Goal: Task Accomplishment & Management: Complete application form

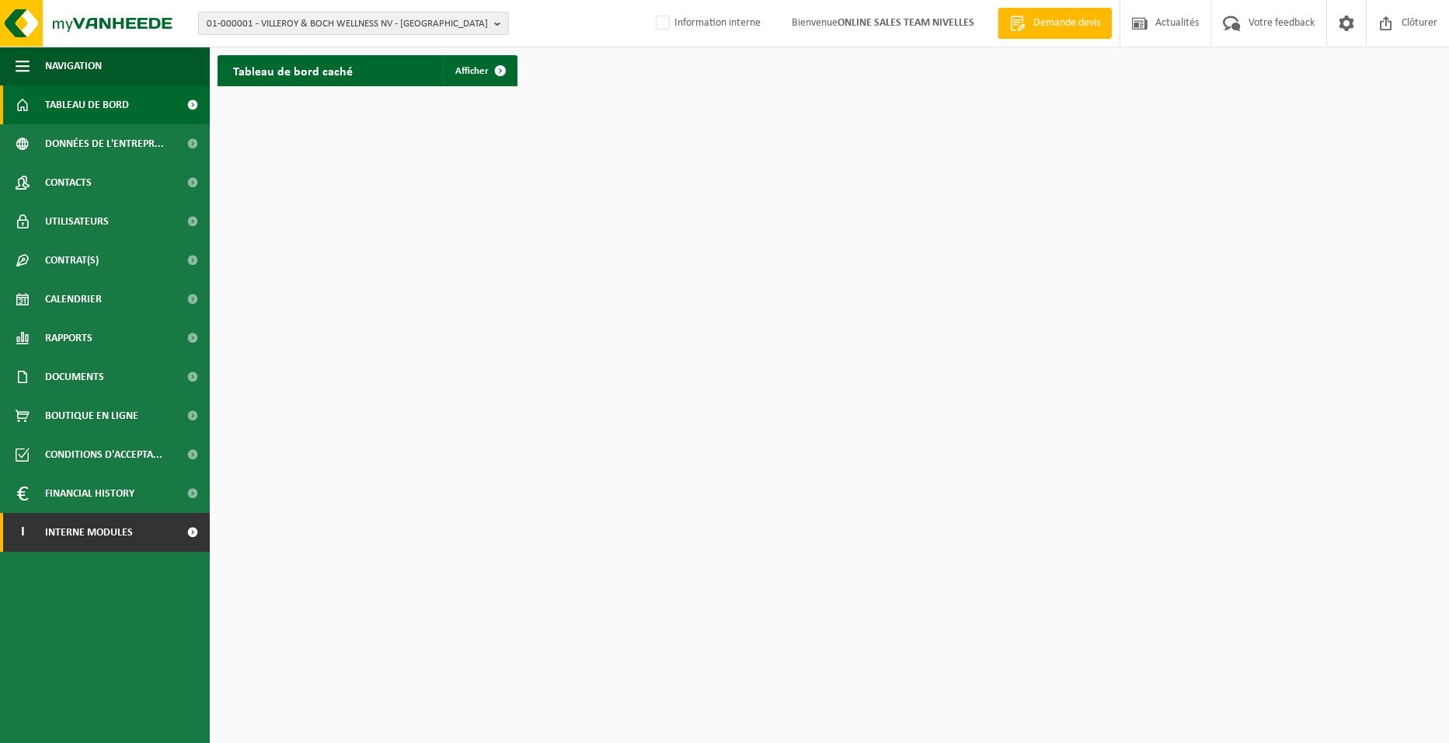
click at [61, 532] on span "Interne modules" at bounding box center [89, 532] width 88 height 39
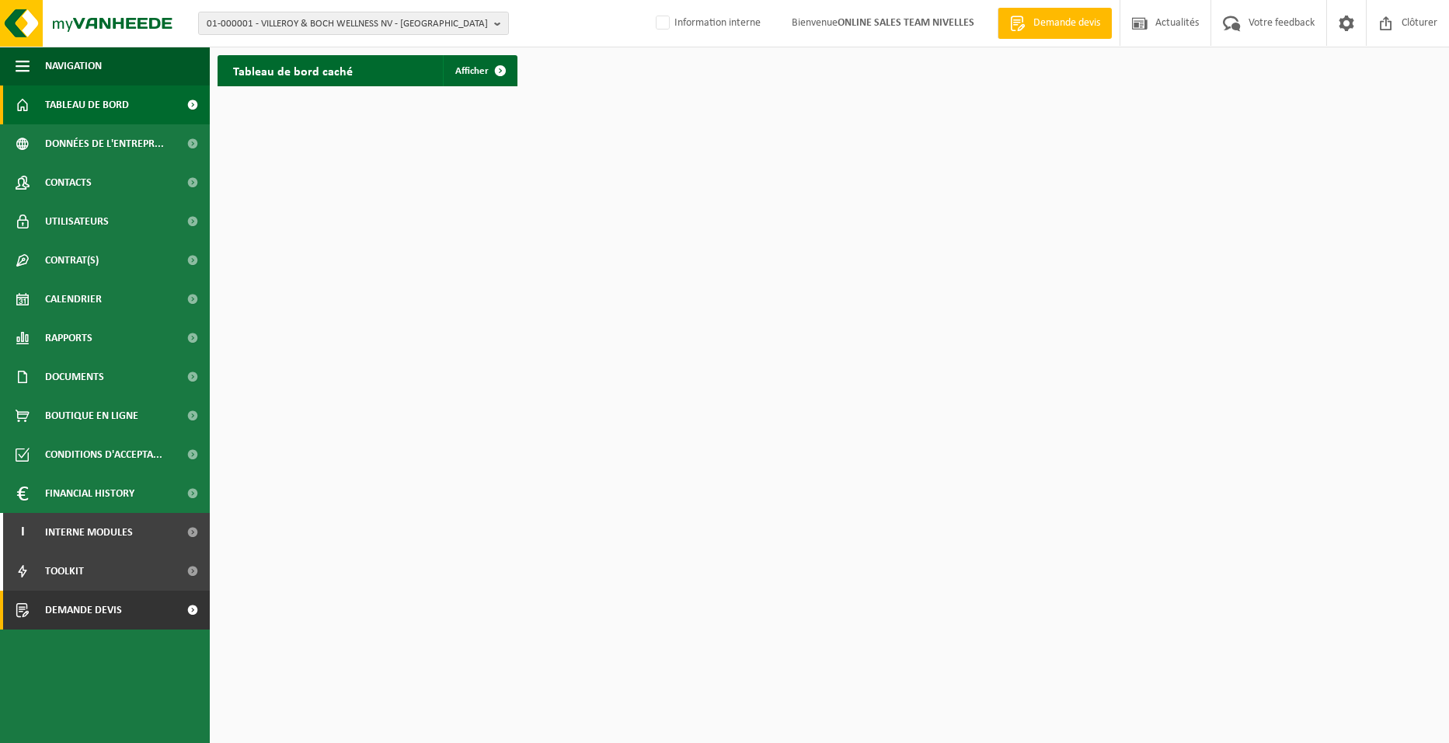
click at [32, 612] on link "Demande devis" at bounding box center [105, 610] width 210 height 39
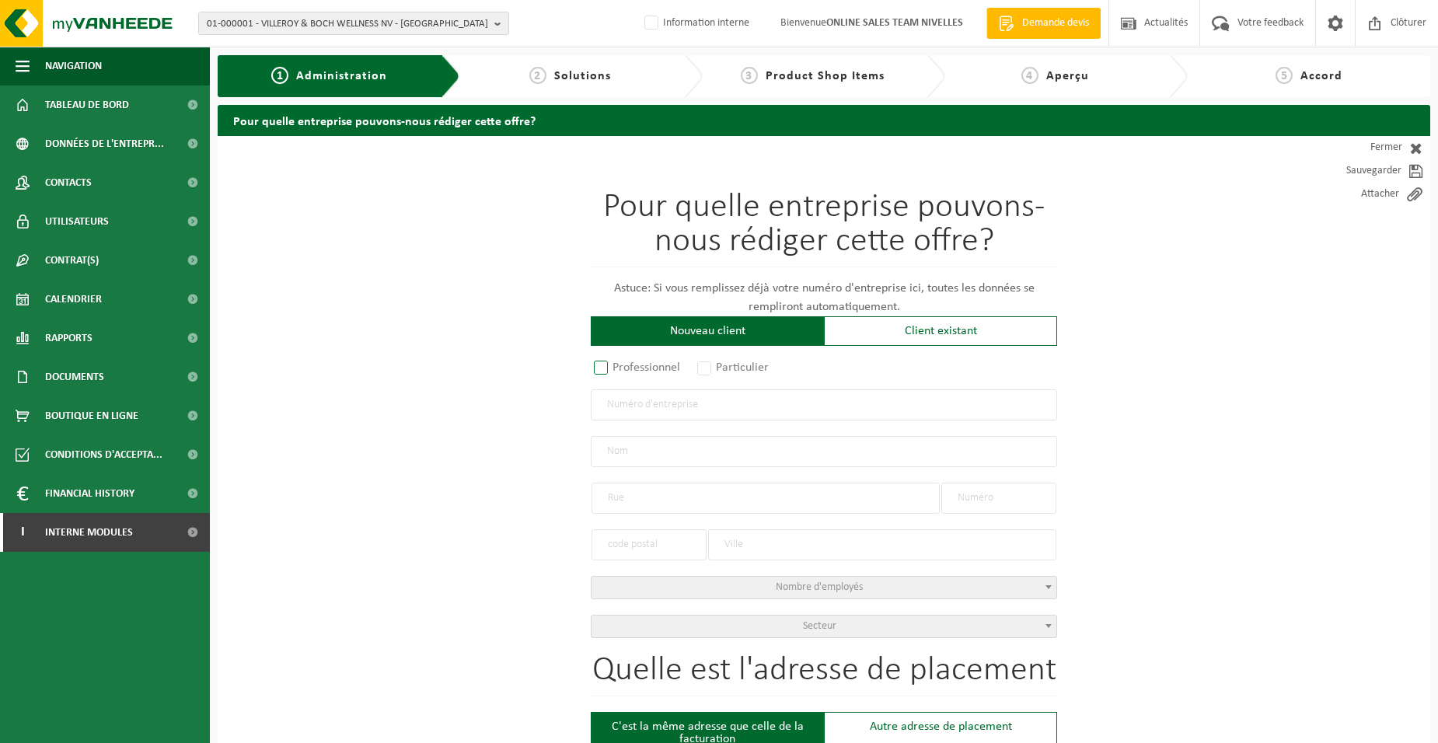
click at [641, 367] on label "Professionnel" at bounding box center [638, 368] width 94 height 22
click at [626, 367] on input "Professionnel" at bounding box center [621, 369] width 10 height 10
radio input "true"
click at [678, 410] on input "text" at bounding box center [824, 404] width 466 height 31
type input "1025896249"
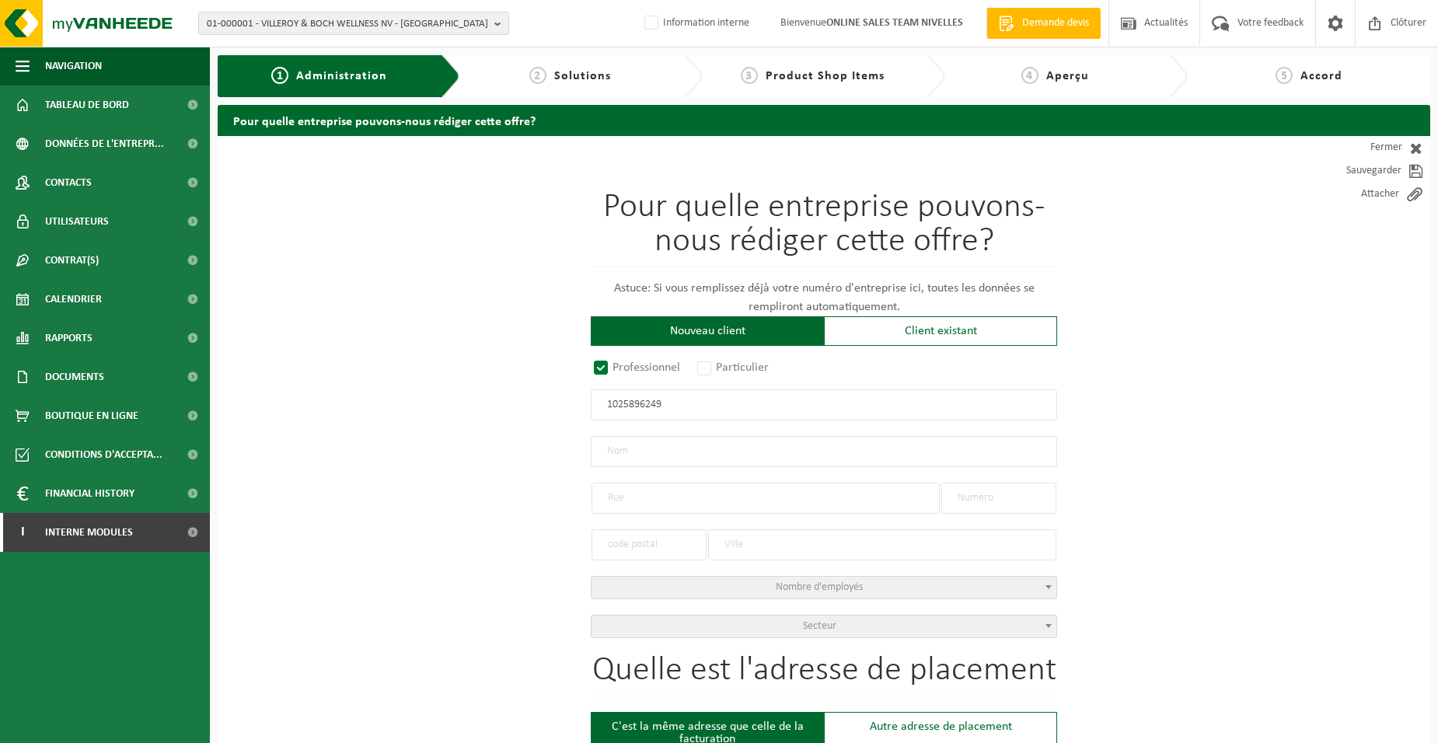
radio input "true"
type input "1025896249"
type input "MARKAPRO SRL"
type input "RUE DE GOZÉE"
type input "673"
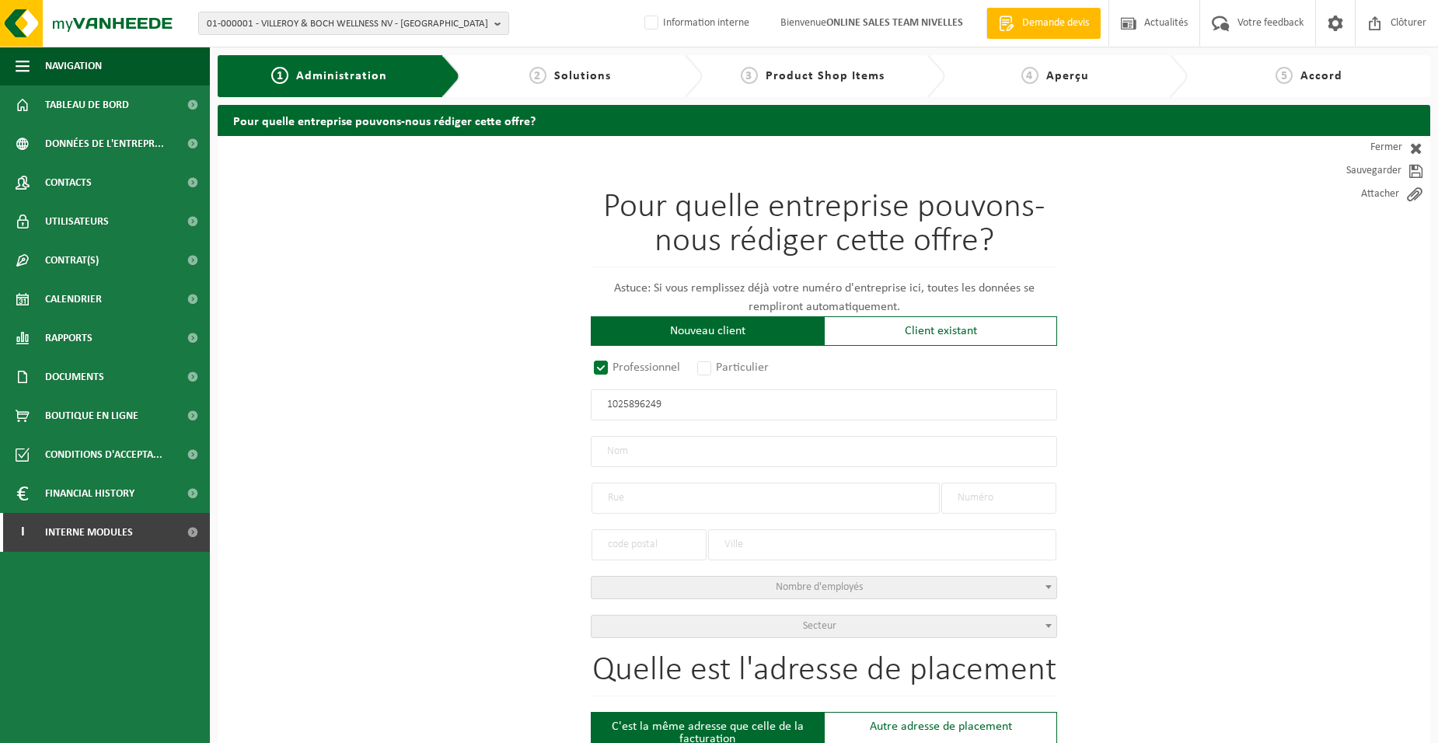
type input "6110"
type input "MONTIGNY-LE-TILLEUL"
select select "D"
select select "NACE_4100"
type input "MARKAPRO SRL"
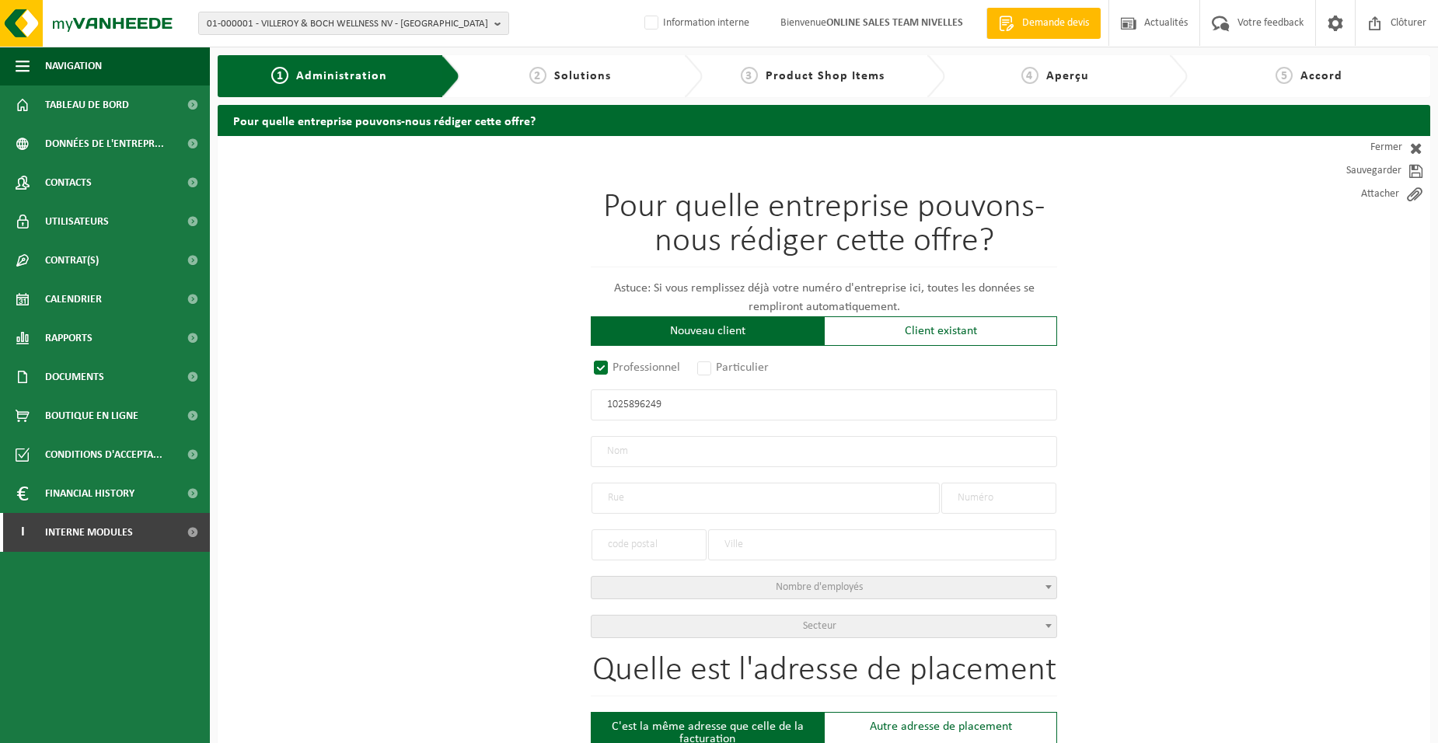
type input "RUE DE GOZÉE"
type input "673"
type input "6110"
type input "MONTIGNY-LE-TILLEUL"
type input "2376649359"
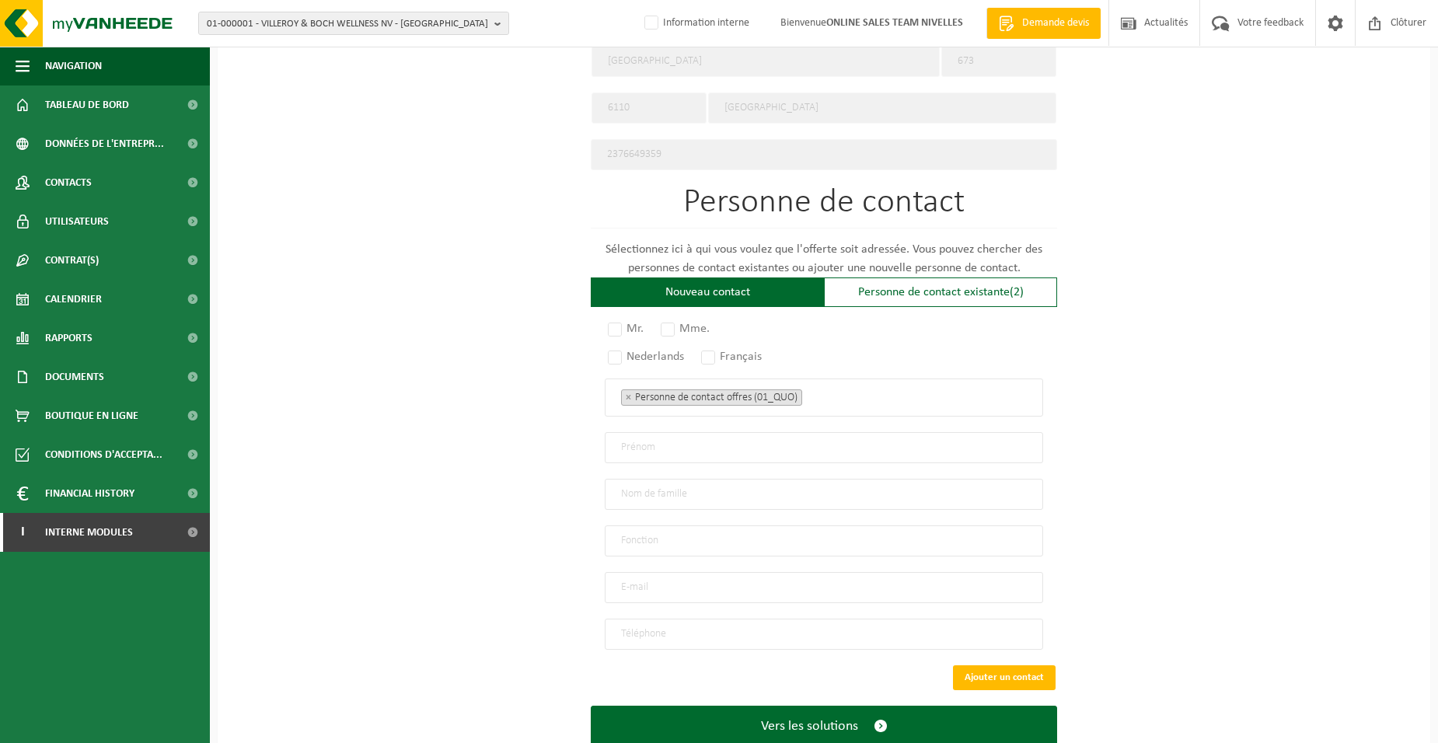
scroll to position [777, 0]
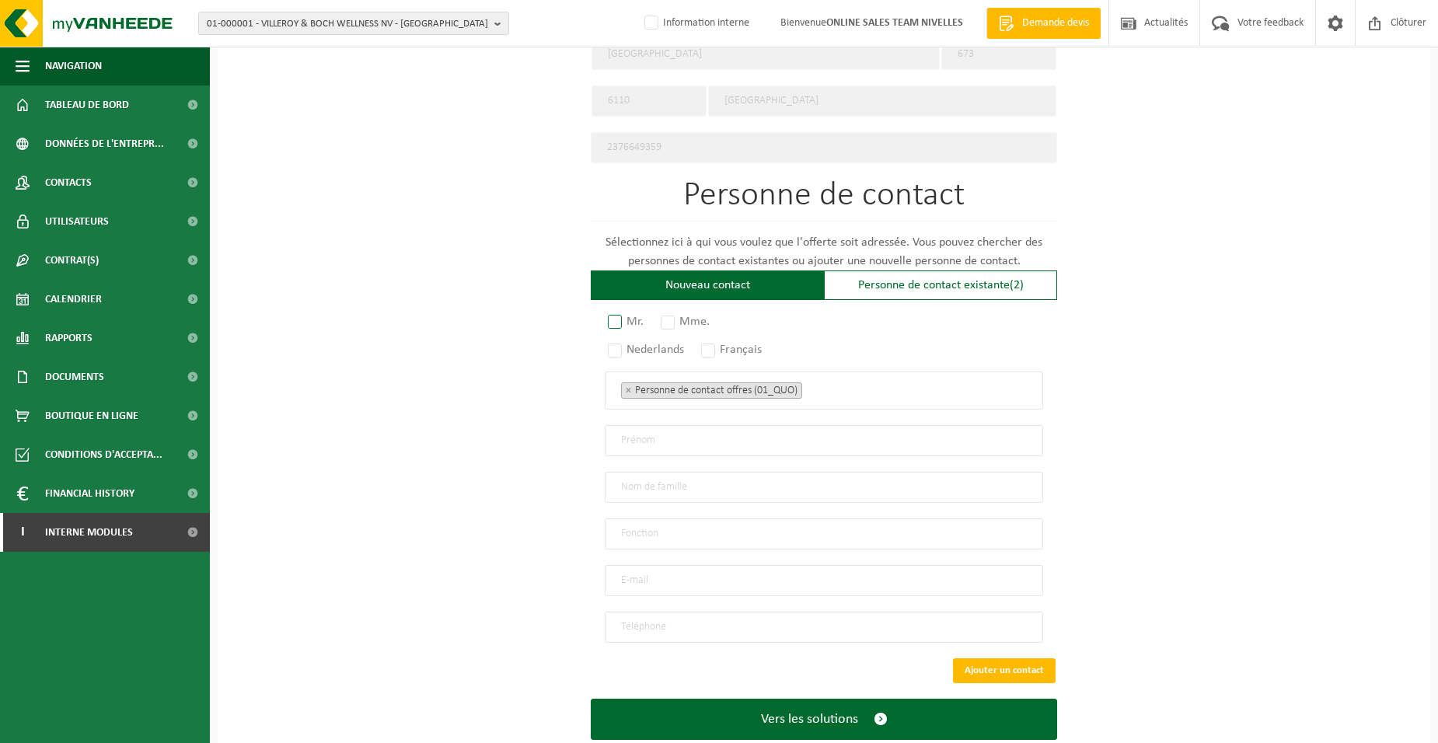
type input "1025896249"
click at [629, 317] on label "Mr." at bounding box center [627, 322] width 44 height 22
radio input "true"
click at [724, 346] on label "Français" at bounding box center [732, 350] width 68 height 22
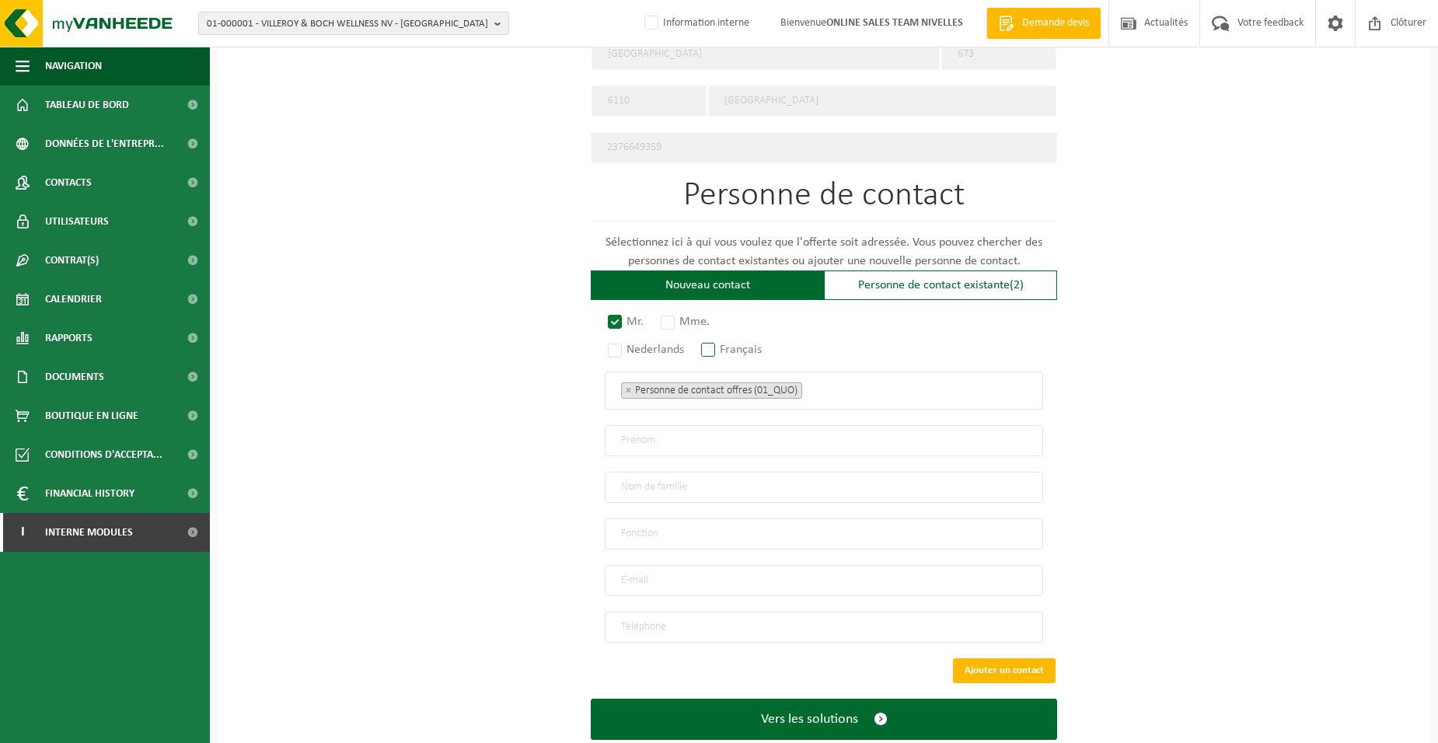
radio input "true"
click at [847, 380] on ul "× Personne de contact offres (01_QUO)" at bounding box center [824, 390] width 406 height 20
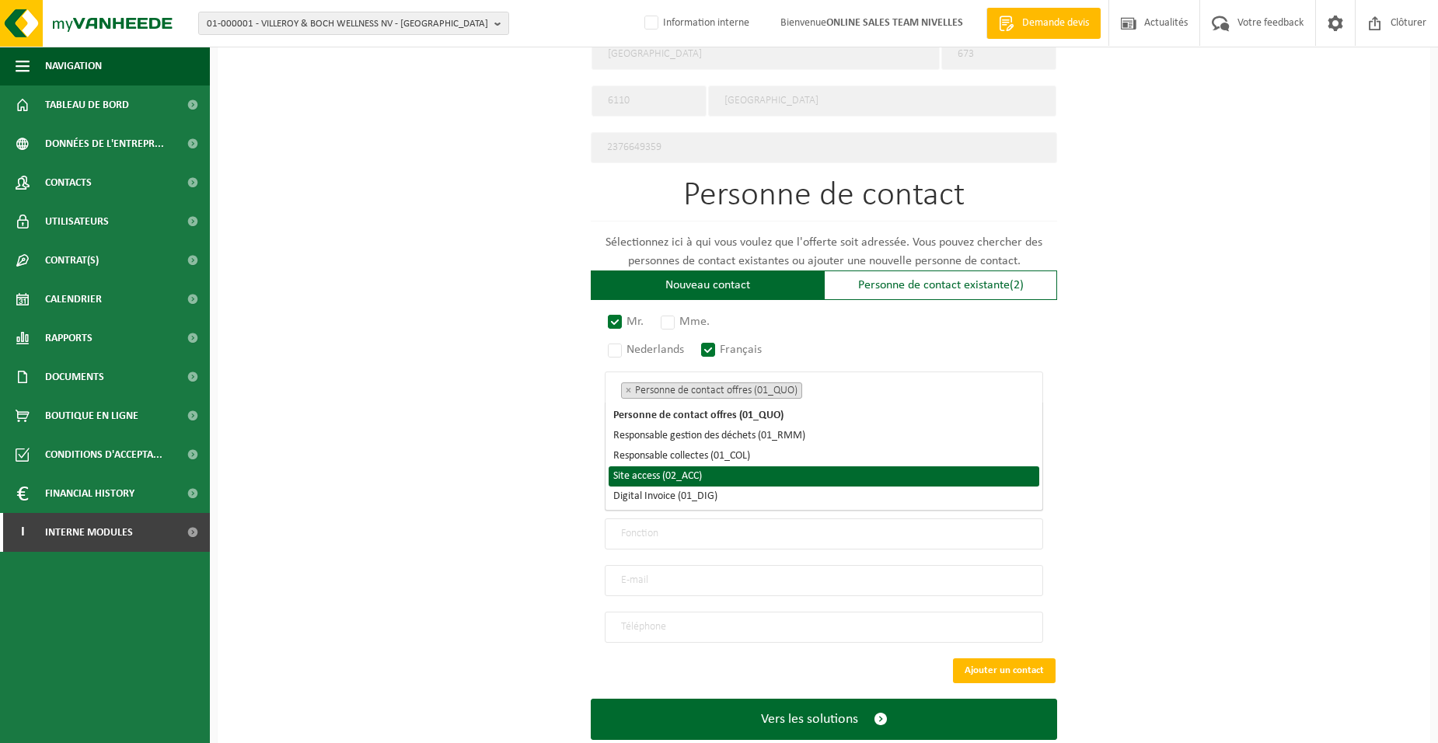
click at [753, 474] on li "Site access (02_ACC)" at bounding box center [823, 476] width 430 height 20
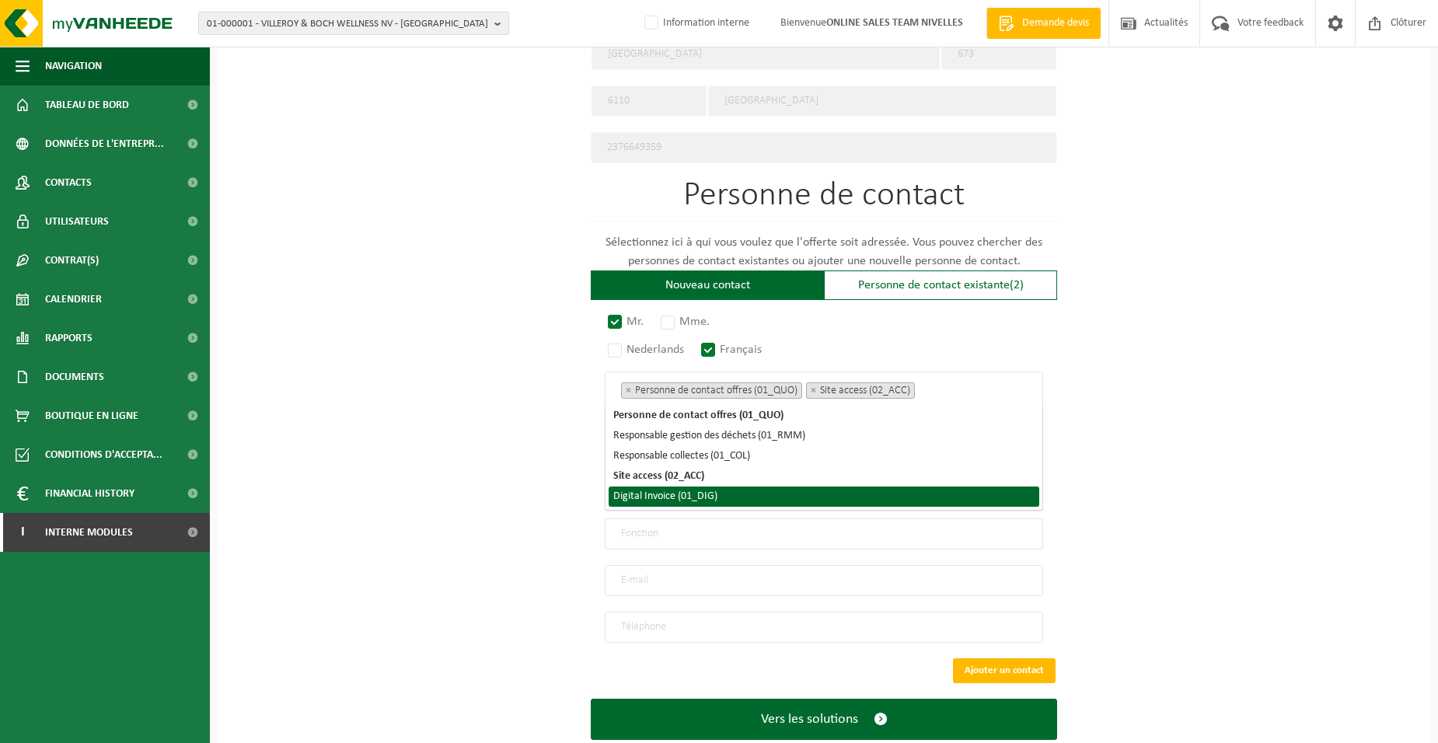
click at [752, 496] on li "Digital Invoice (01_DIG)" at bounding box center [823, 496] width 430 height 20
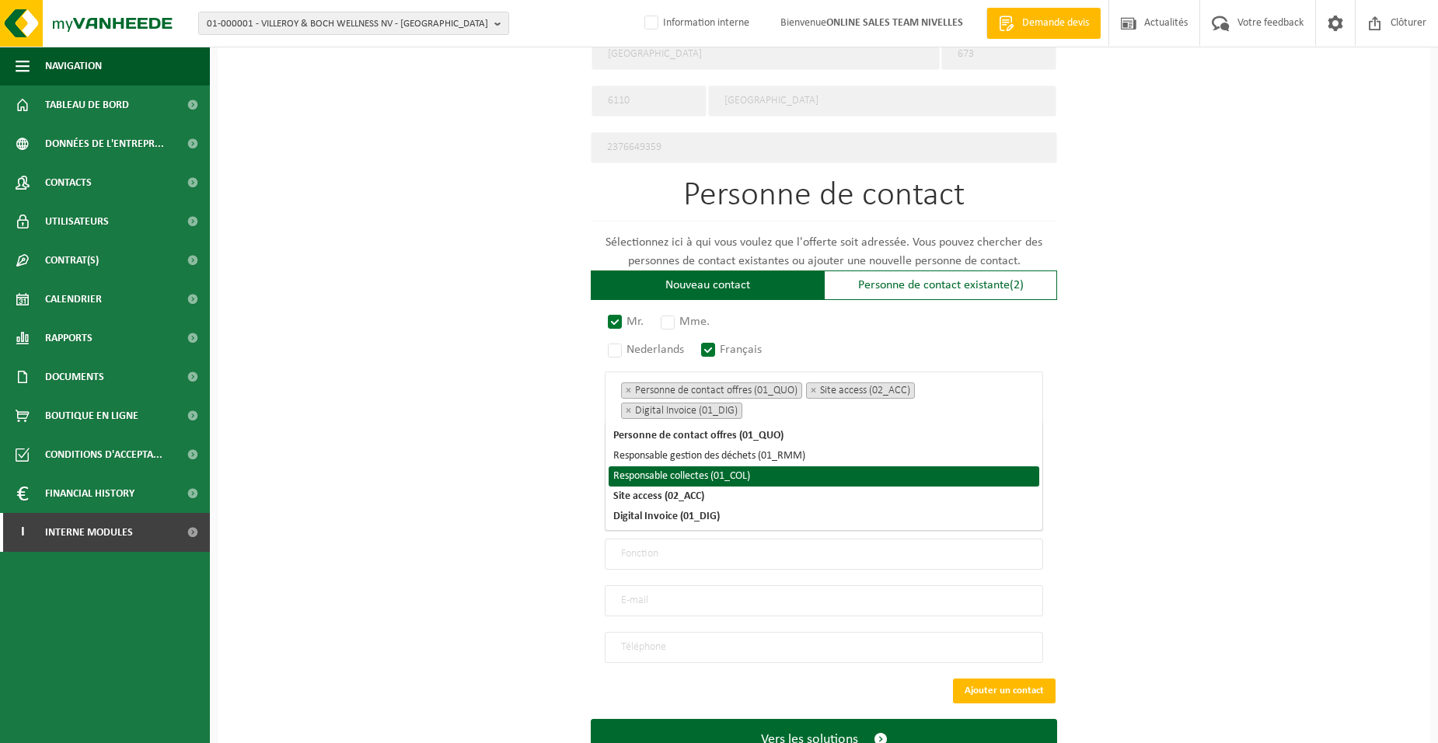
click at [493, 472] on div "Pour quelle entreprise pouvons-nous rédiger cette offre? Astuce: Si vous rempli…" at bounding box center [824, 79] width 1212 height 1440
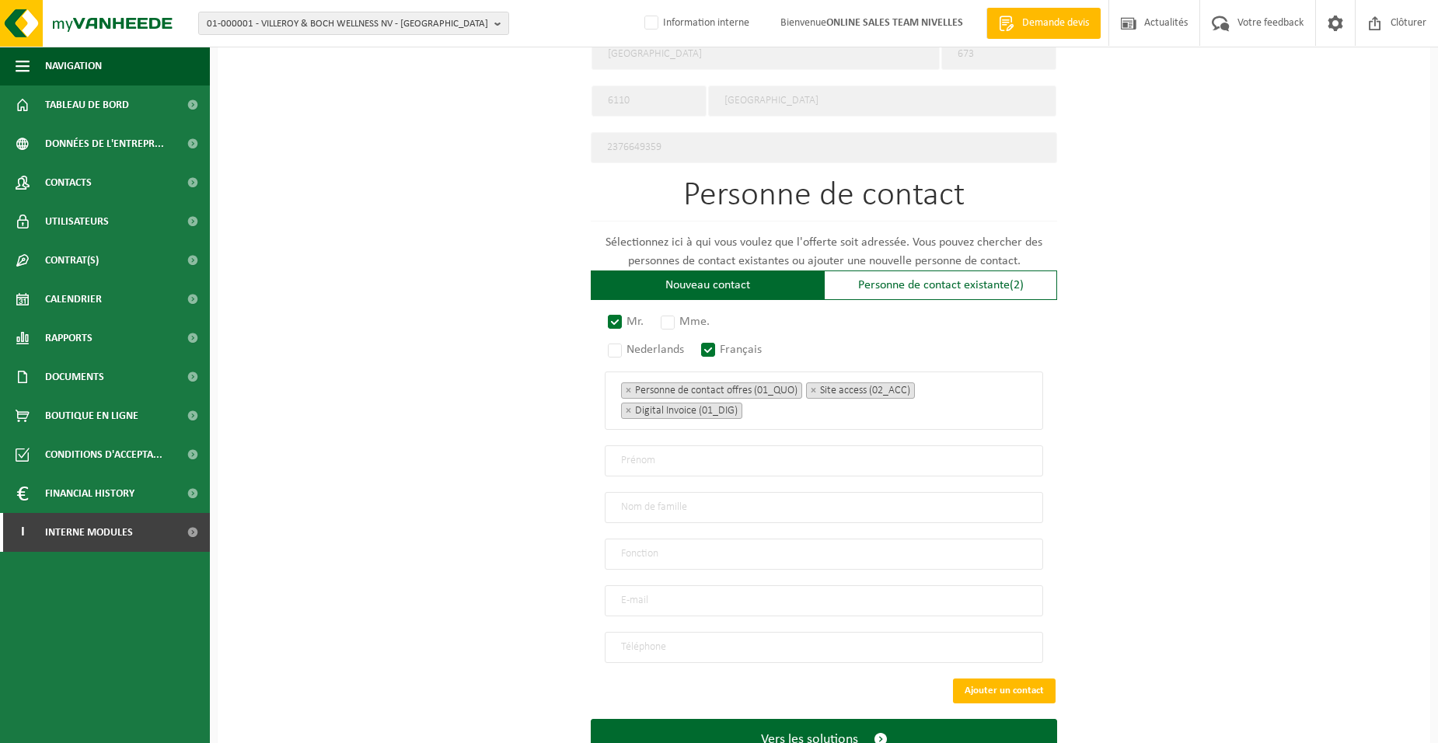
click at [634, 454] on input "text" at bounding box center [824, 460] width 438 height 31
type input "m"
type input "MARIAN"
click at [629, 499] on input "text" at bounding box center [824, 507] width 438 height 31
type input "HANDRUGAN"
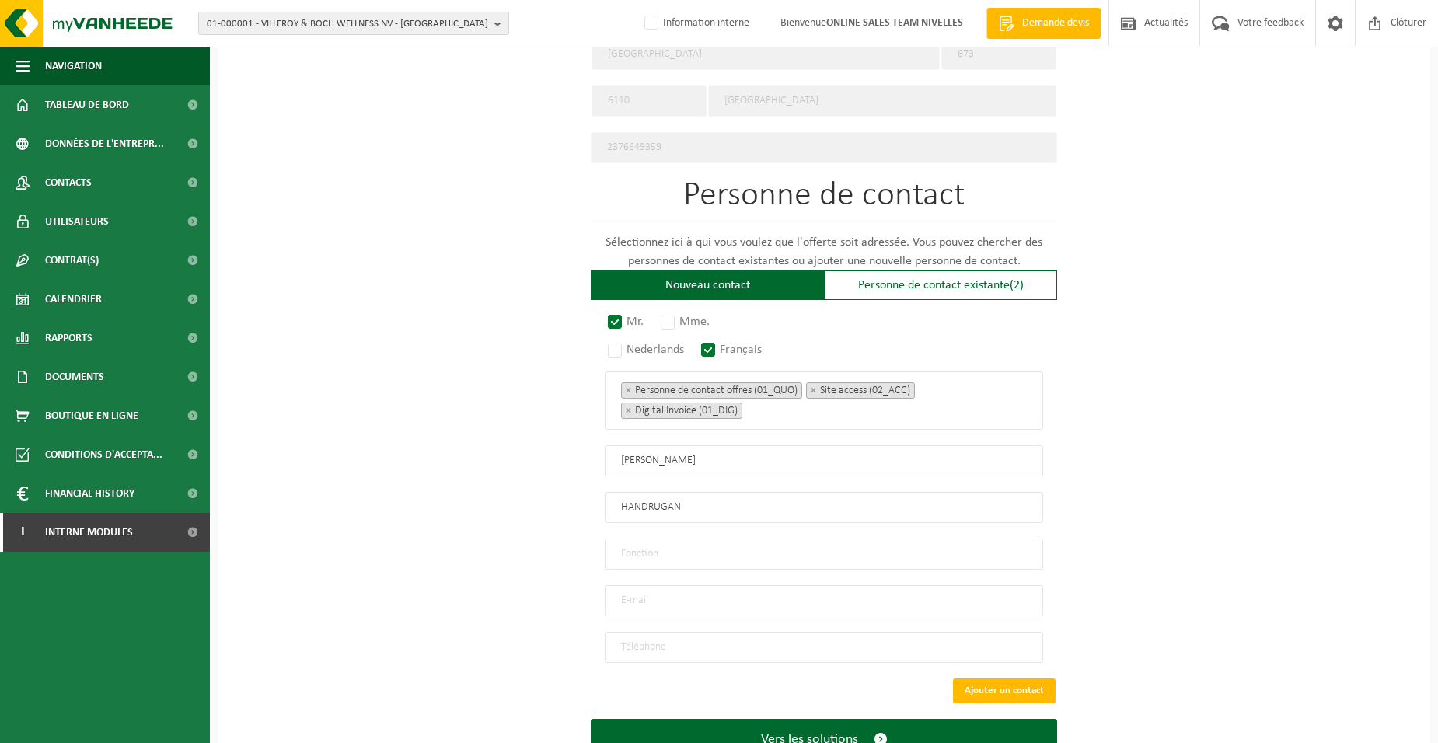
click at [627, 545] on input "text" at bounding box center [824, 554] width 438 height 31
type input "Directeur"
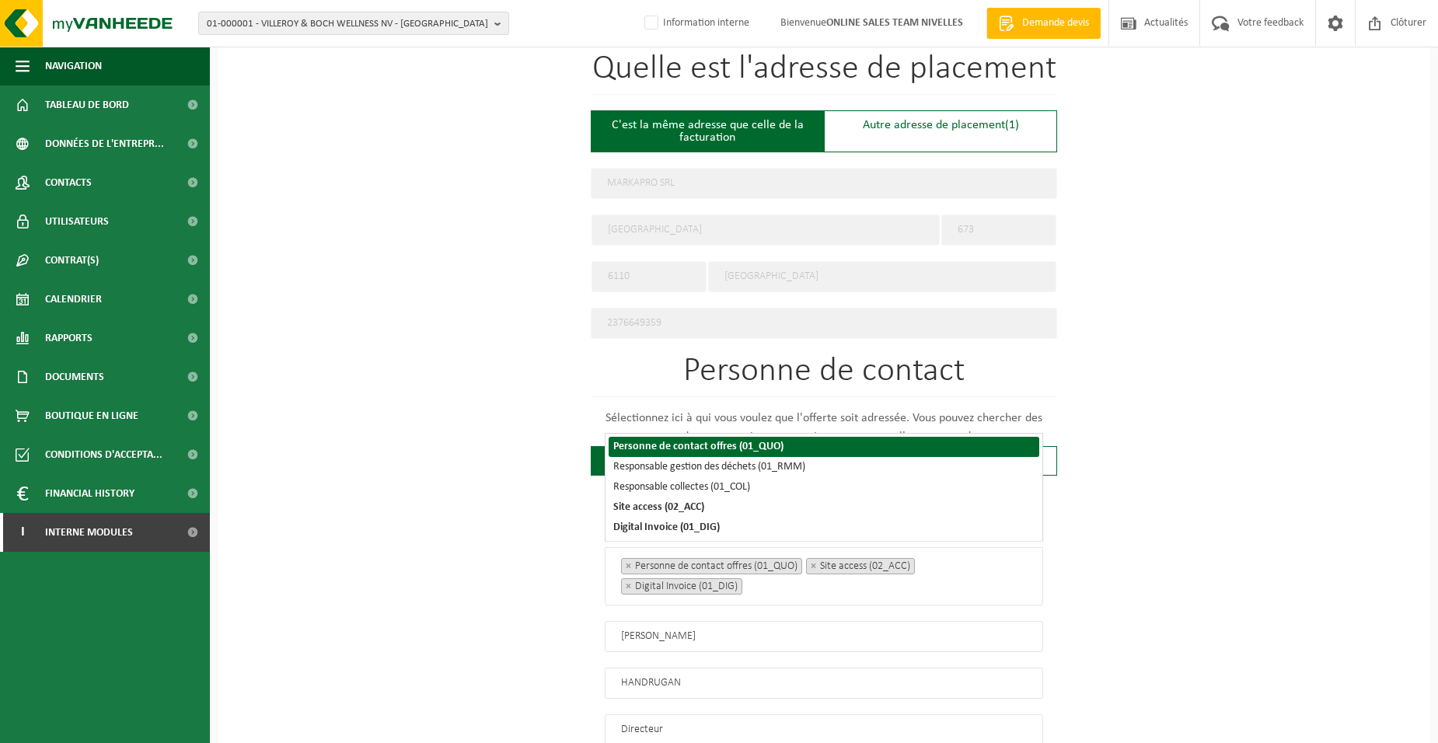
scroll to position [829, 0]
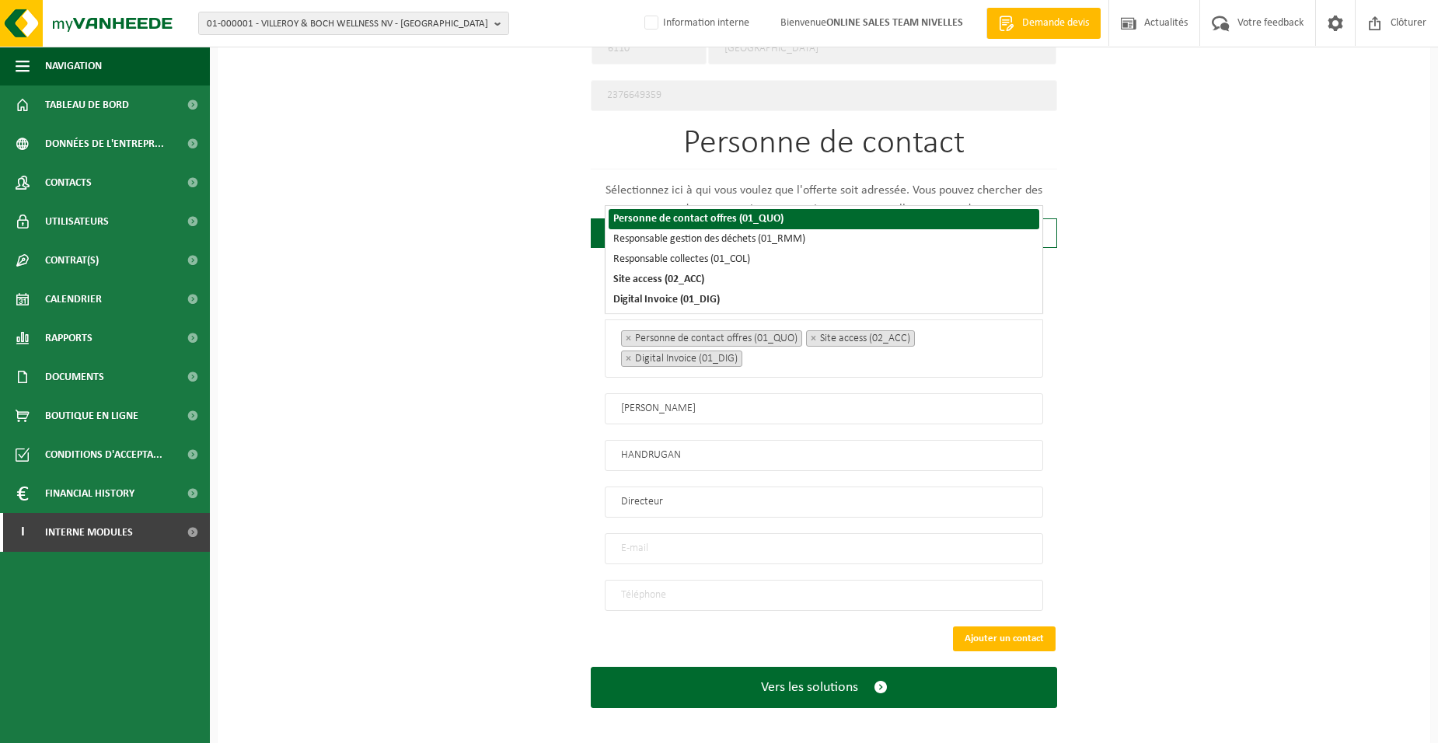
click at [665, 549] on input "email" at bounding box center [824, 548] width 438 height 31
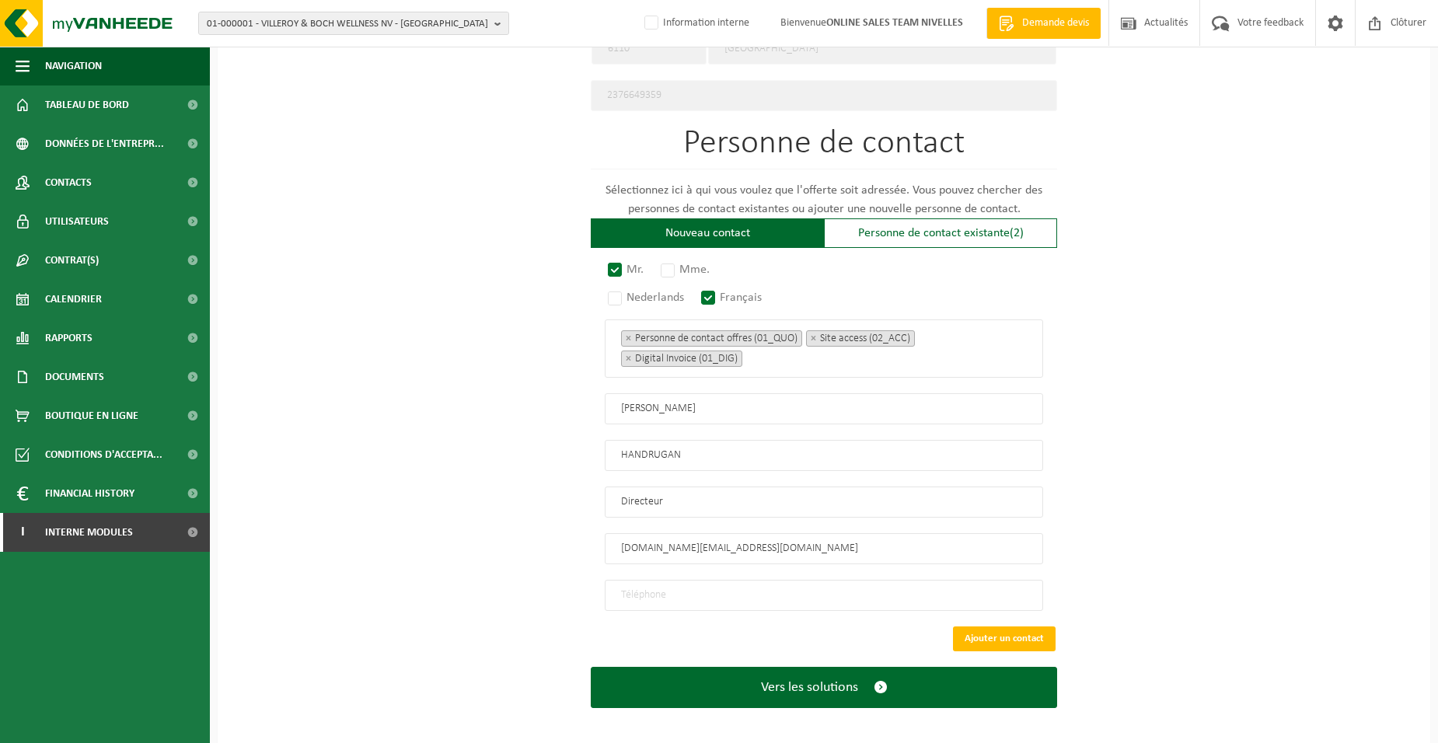
type input "MARKAPRO.BE@GMAIL.COM"
click at [663, 589] on input "tel" at bounding box center [824, 595] width 438 height 31
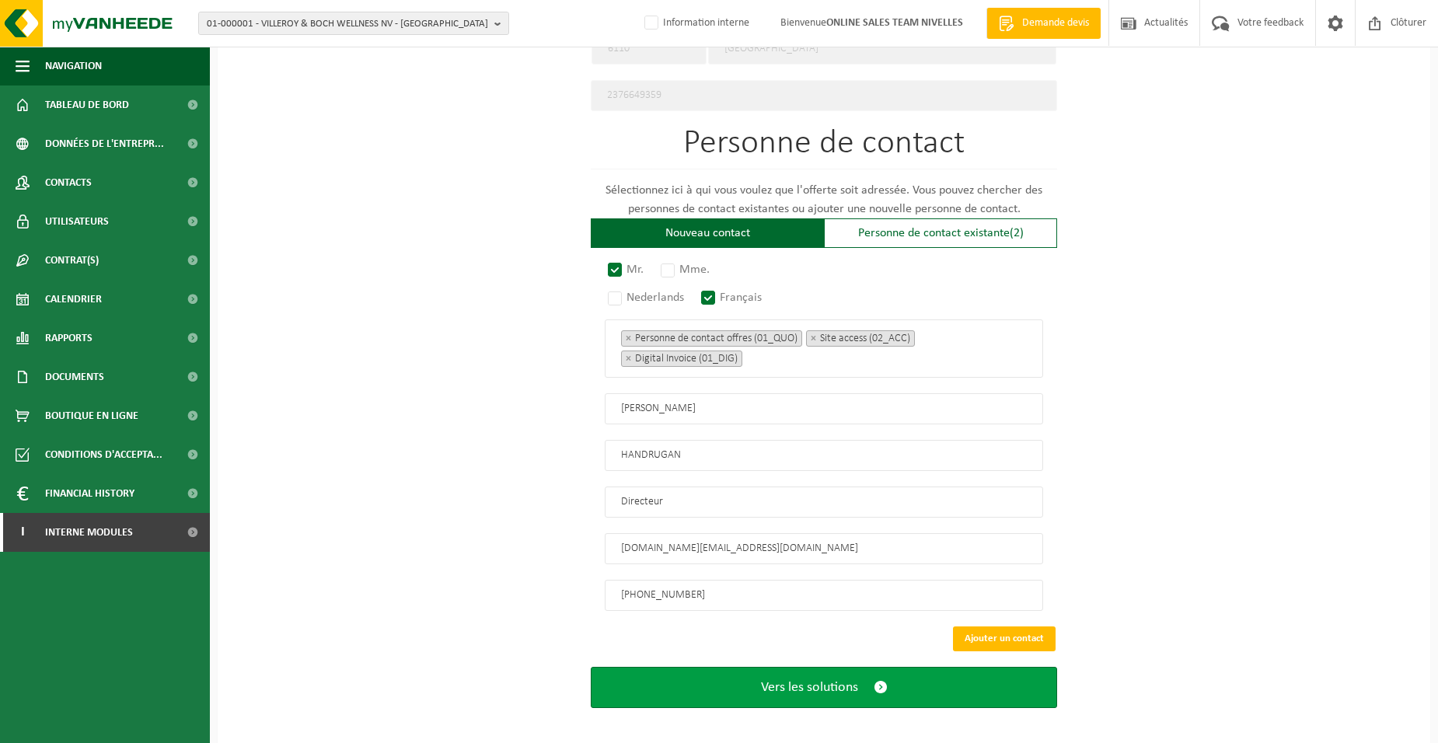
type input "+32 483 00 29 19"
click at [708, 667] on button "Vers les solutions" at bounding box center [824, 687] width 466 height 41
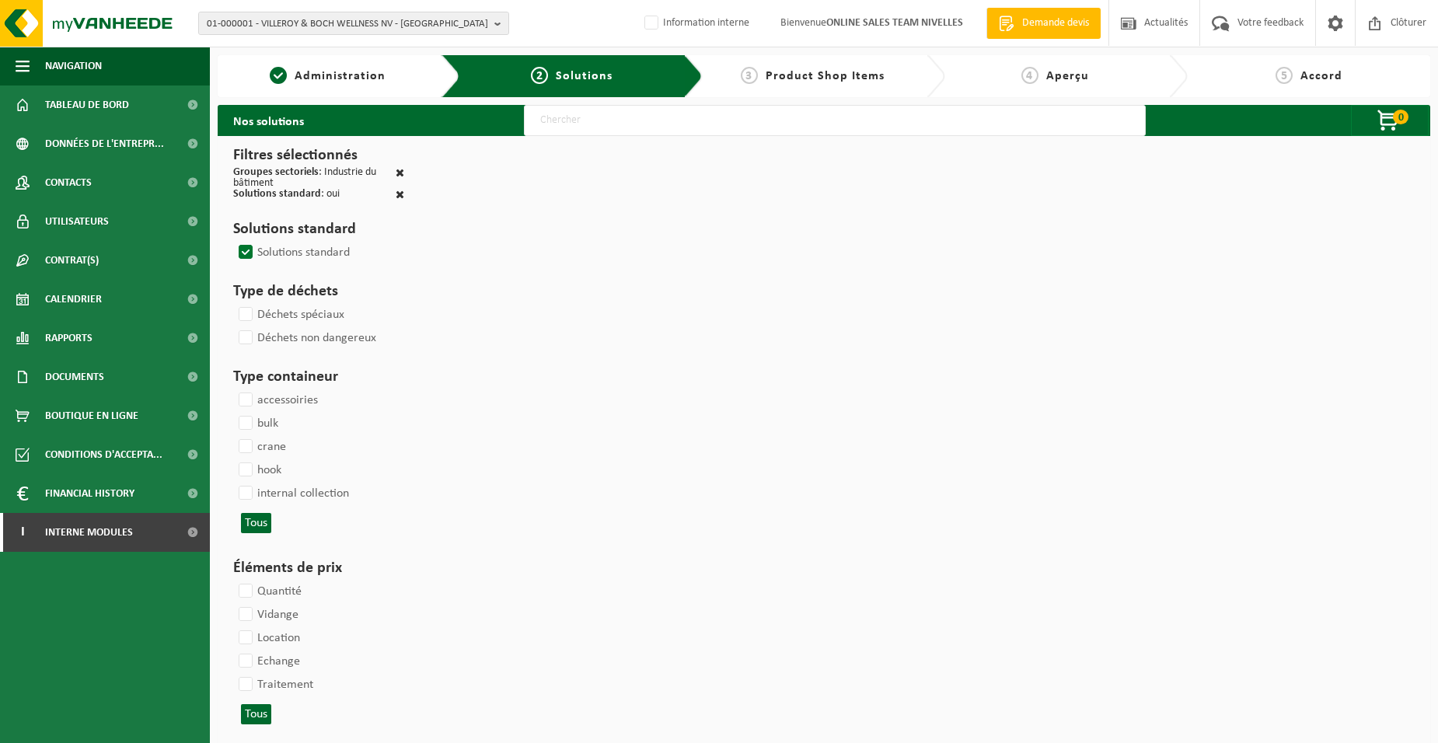
select select
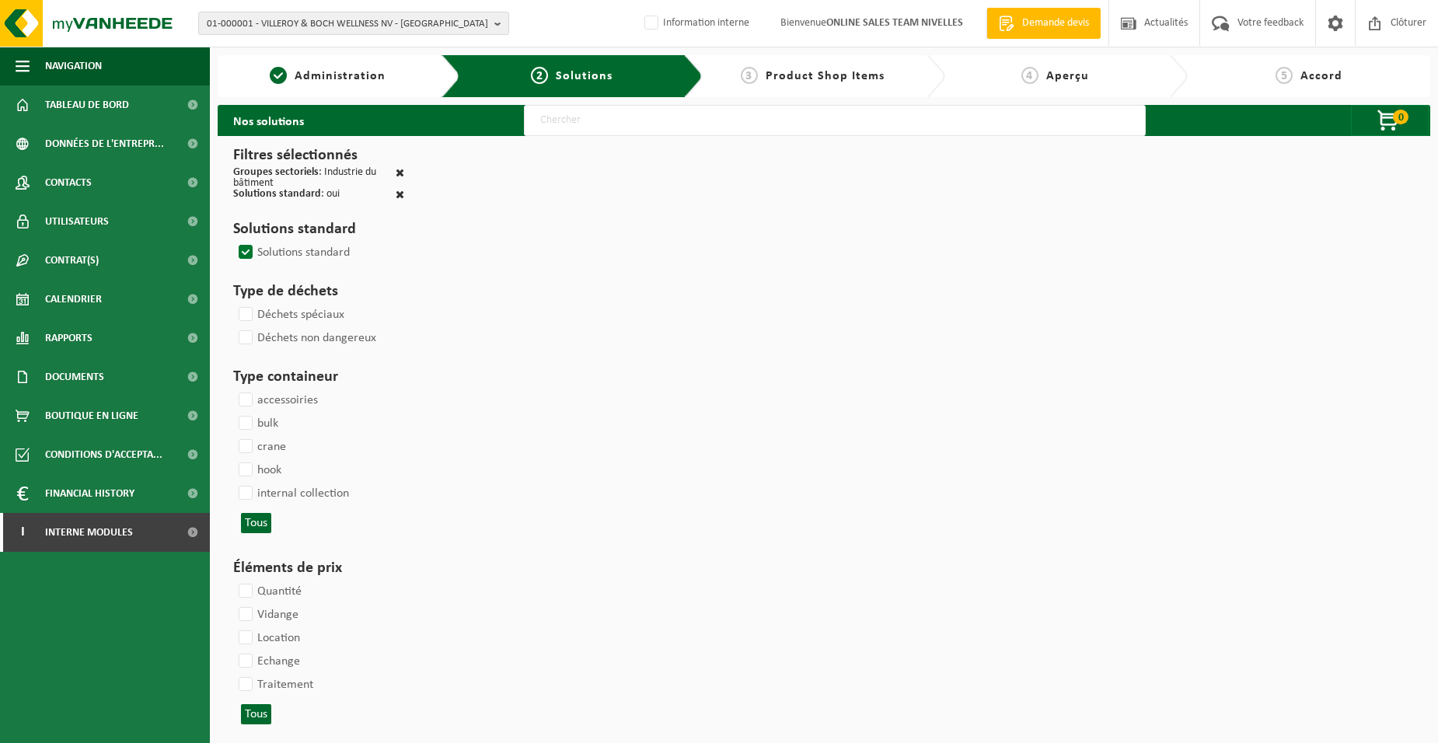
select select
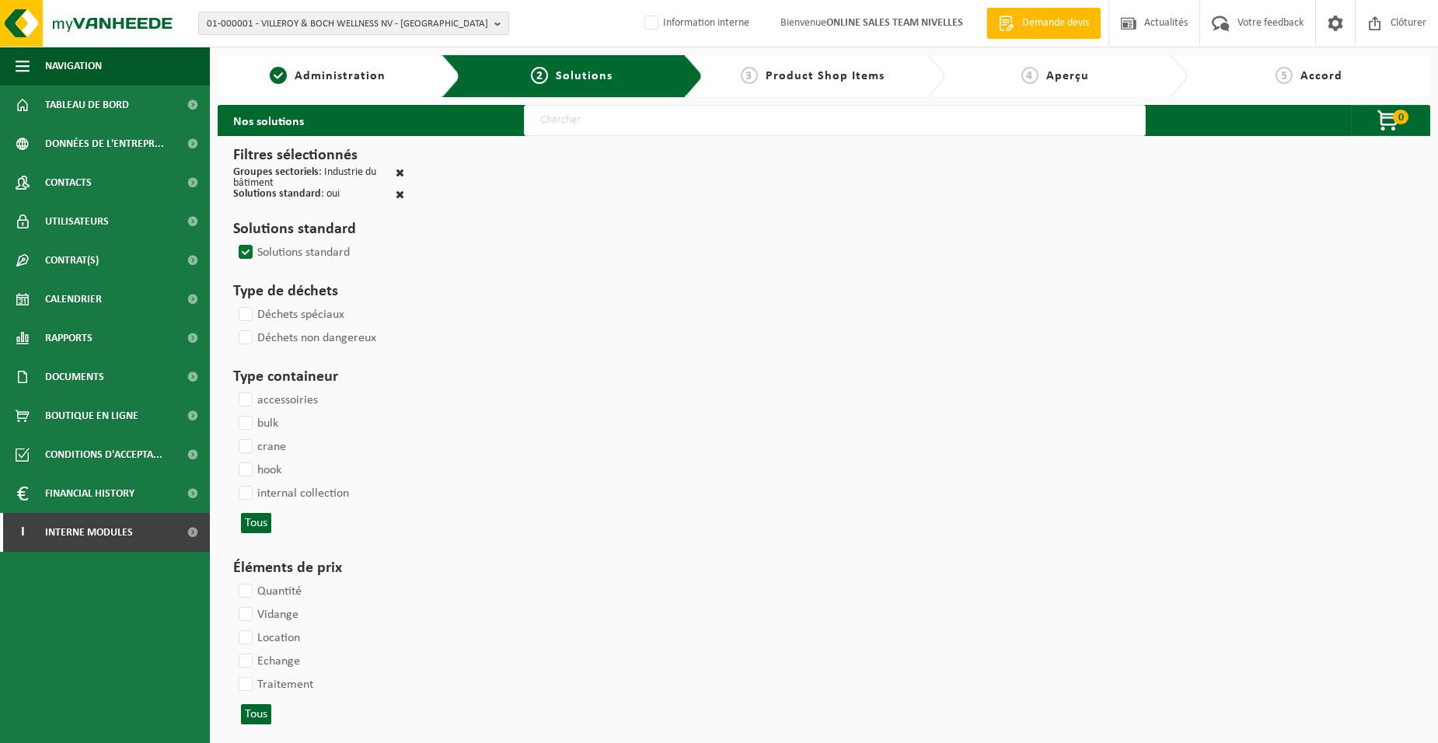
select select
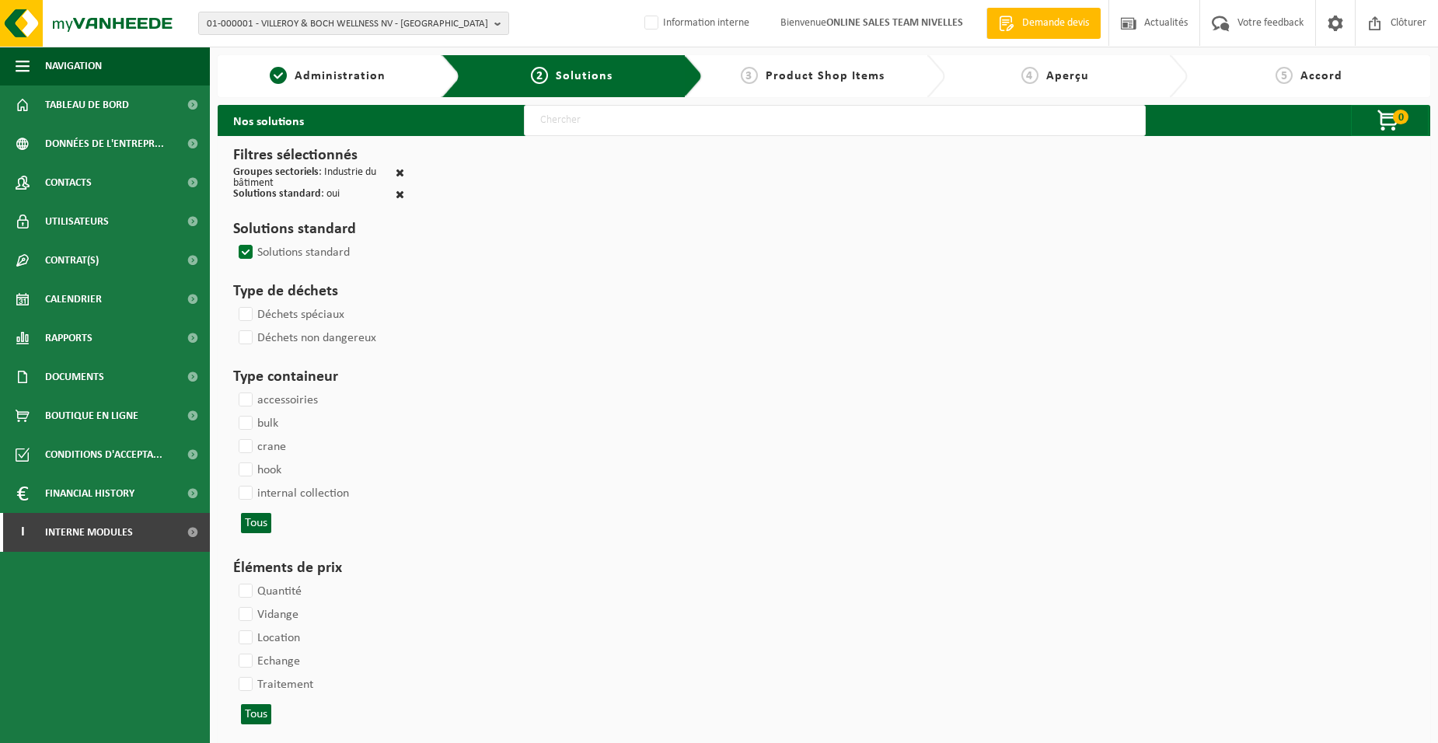
select select
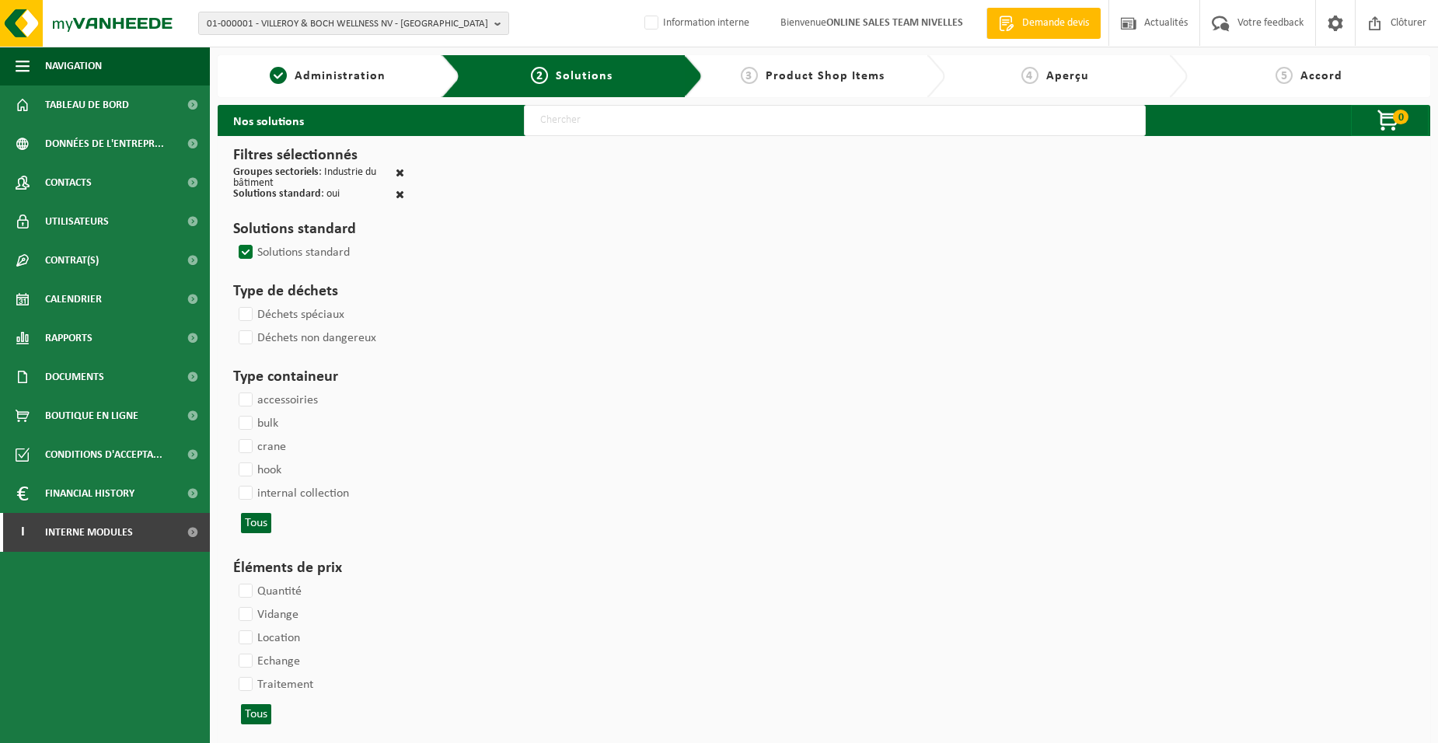
select select
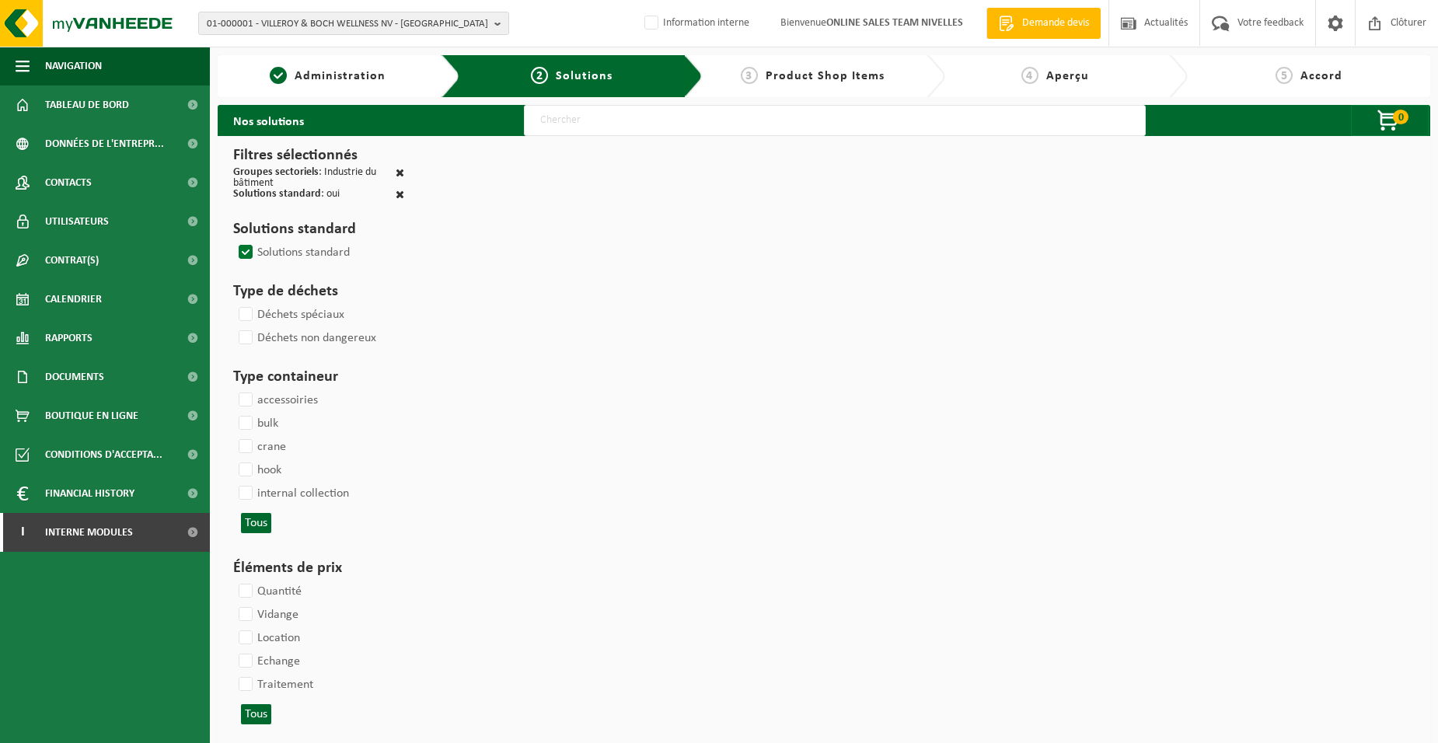
select select
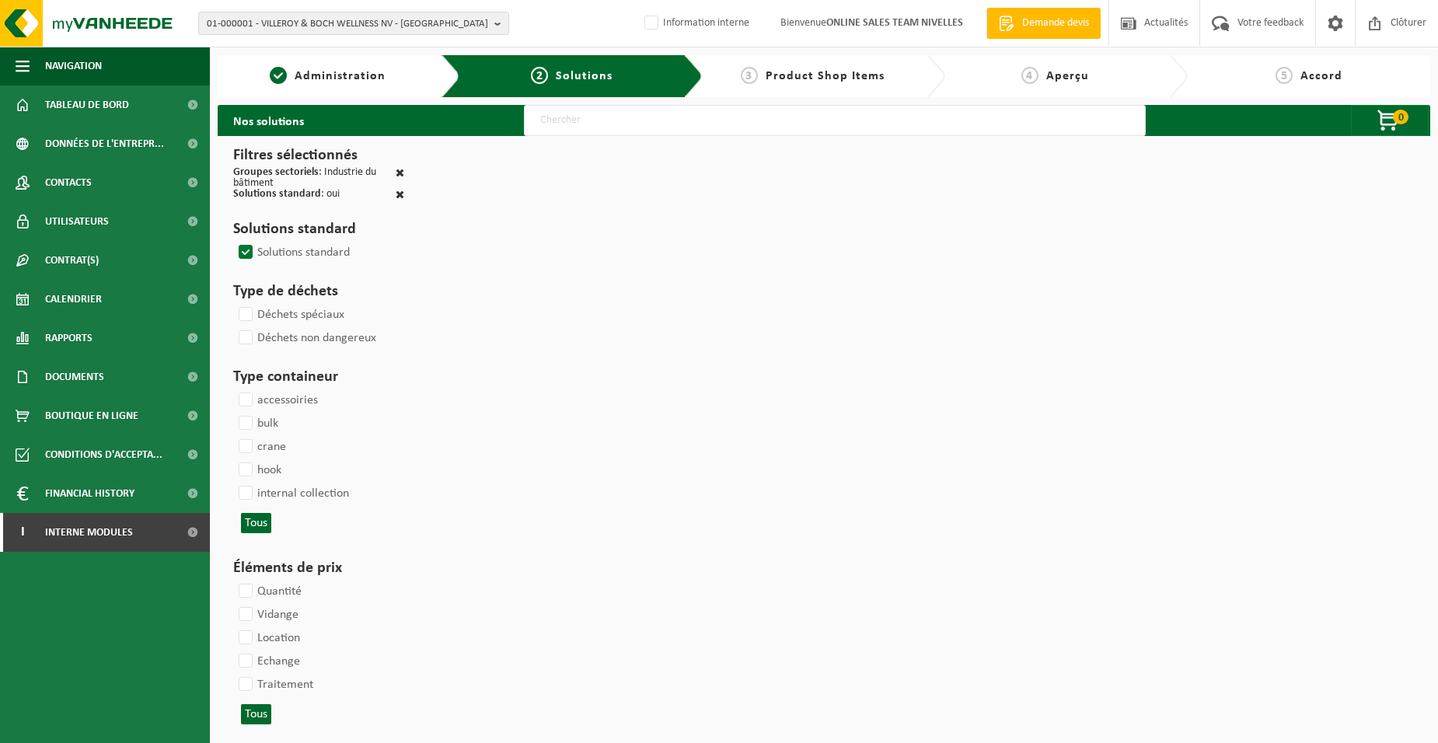
select select
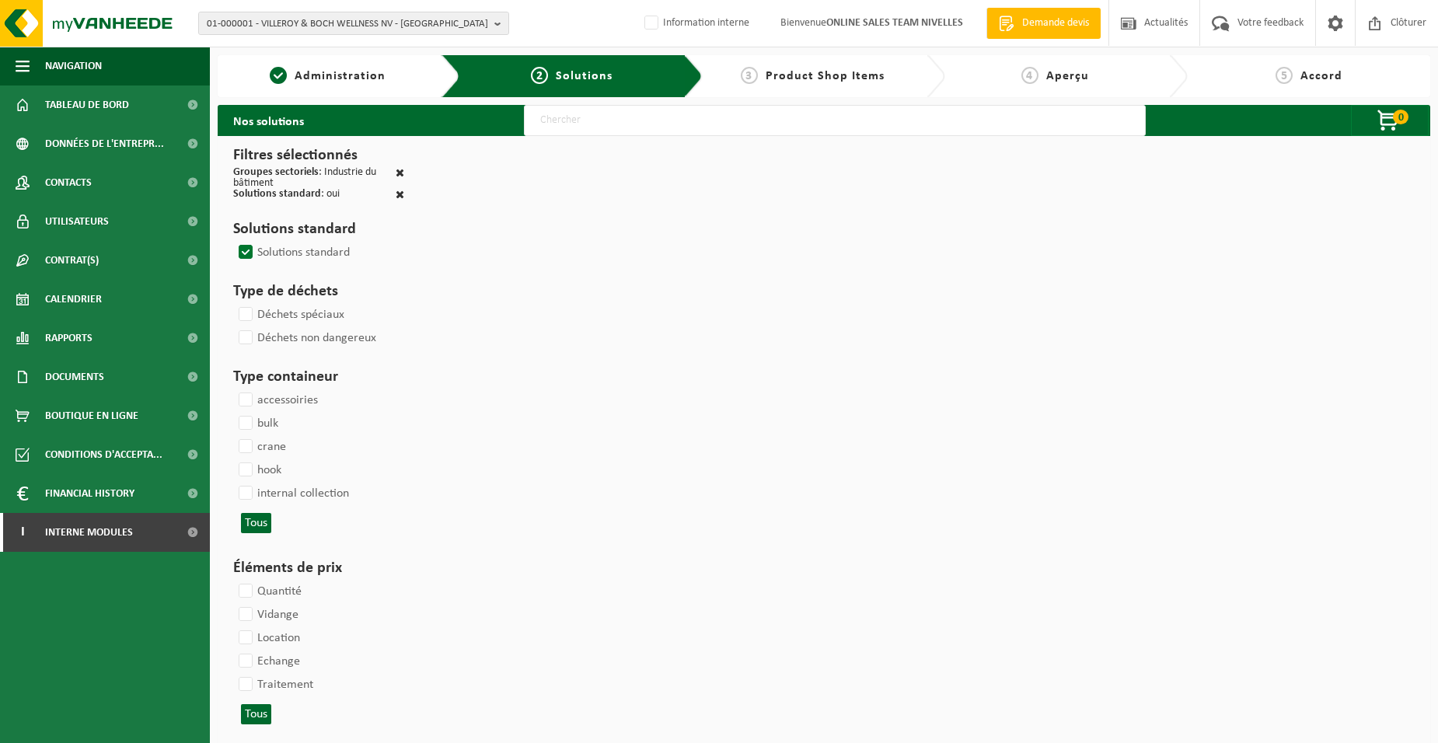
select select
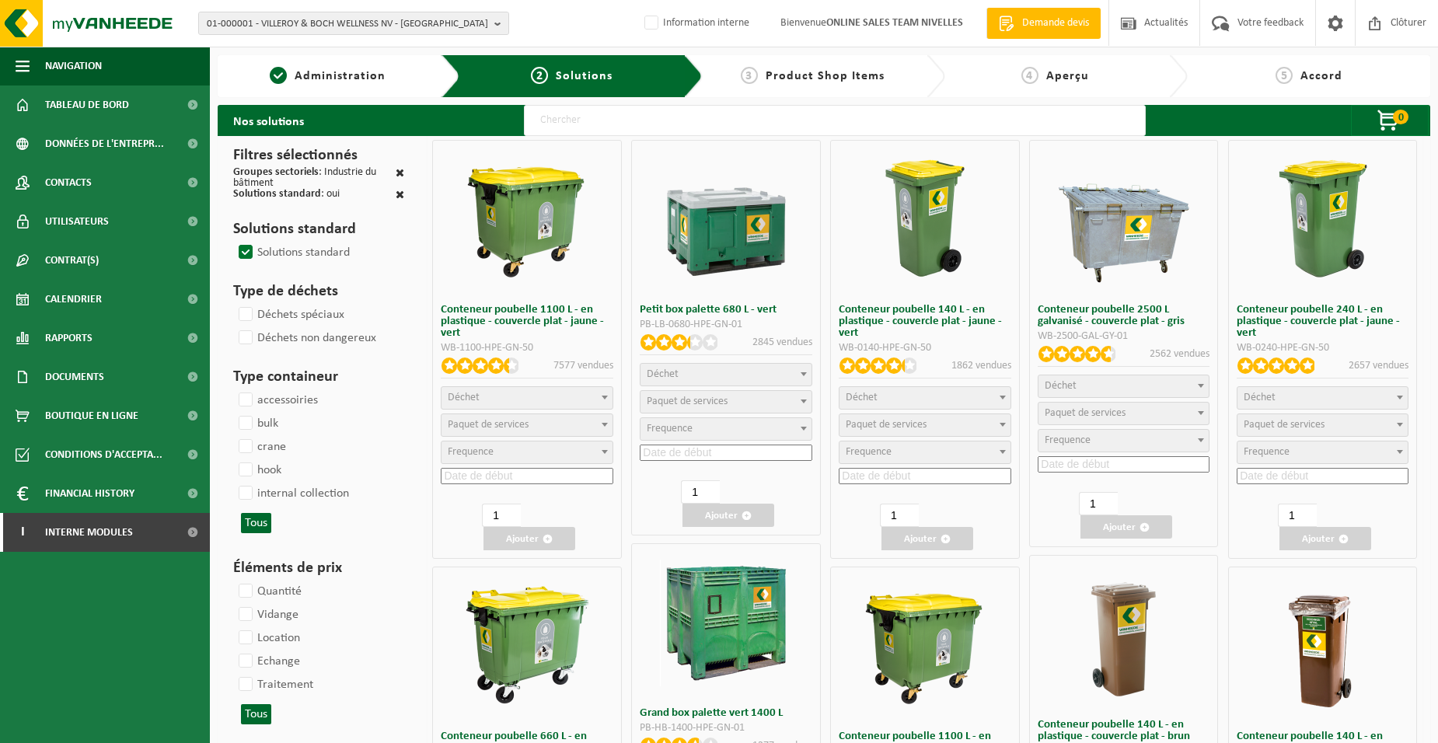
click at [610, 129] on input "text" at bounding box center [835, 120] width 622 height 31
type input "000052"
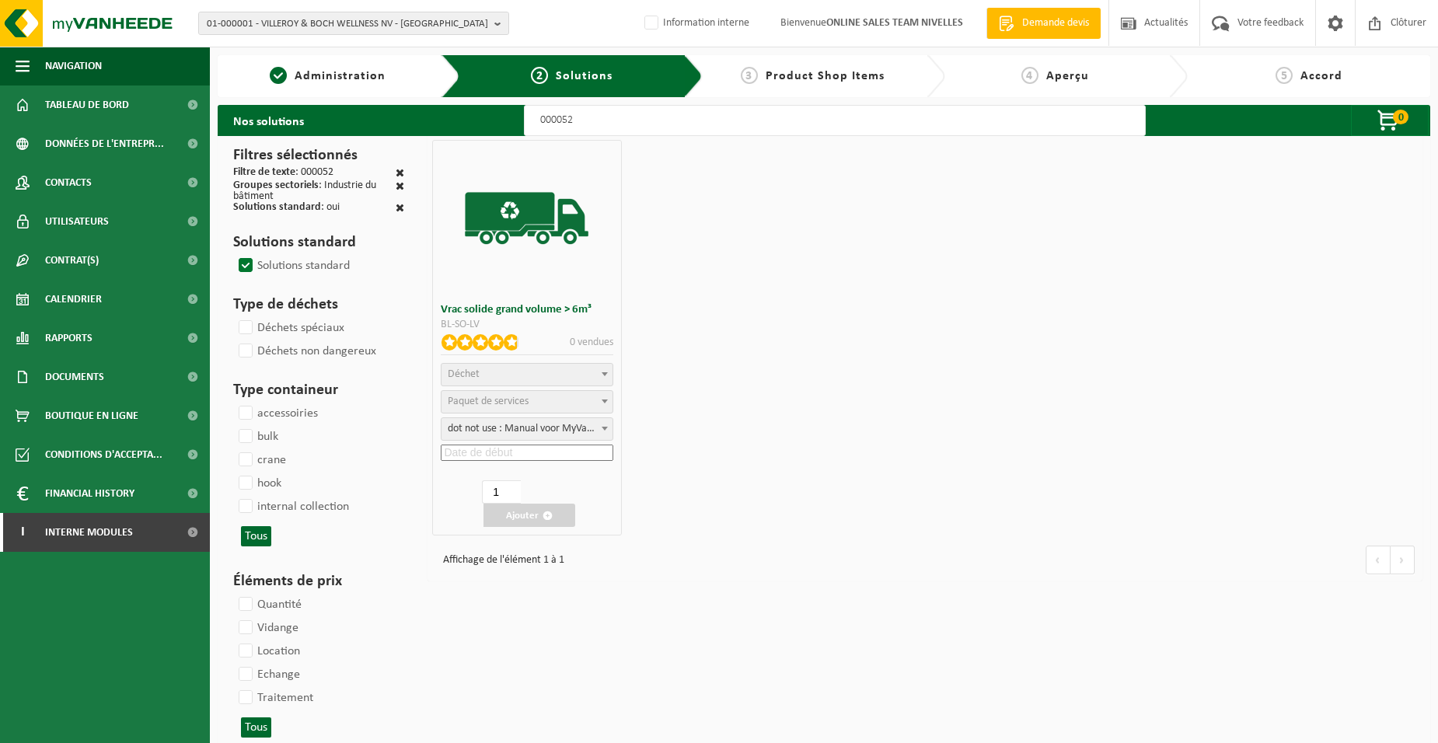
click at [501, 372] on span "Déchet" at bounding box center [526, 375] width 170 height 22
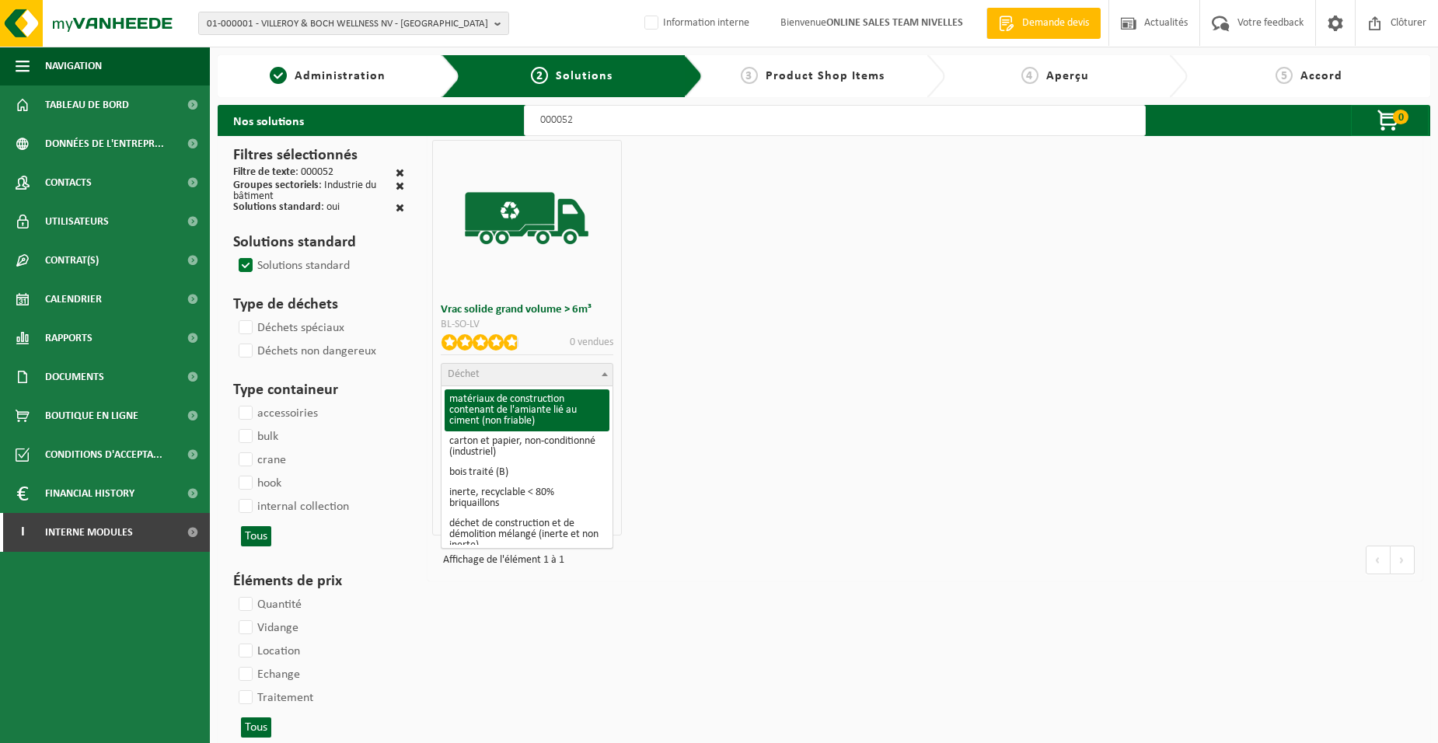
scroll to position [233, 0]
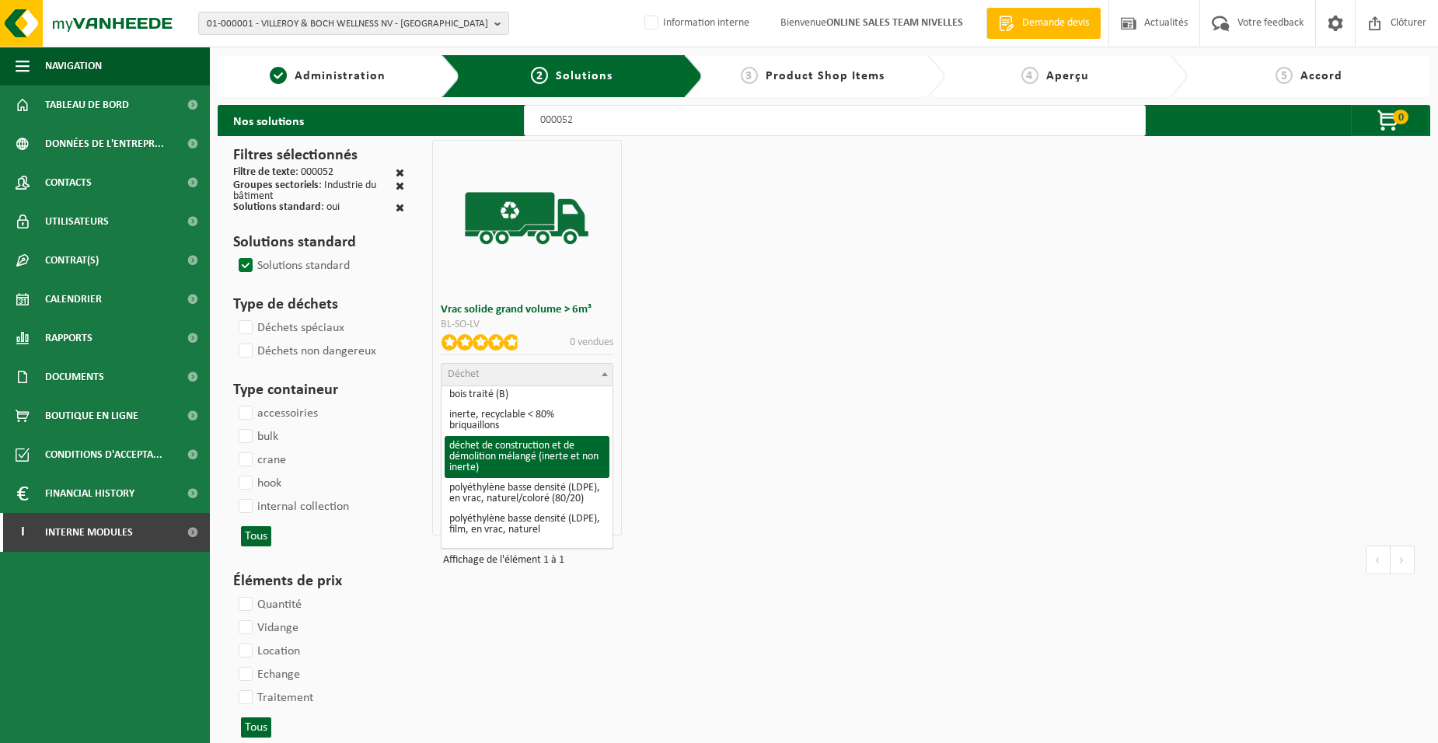
select select "31"
select select
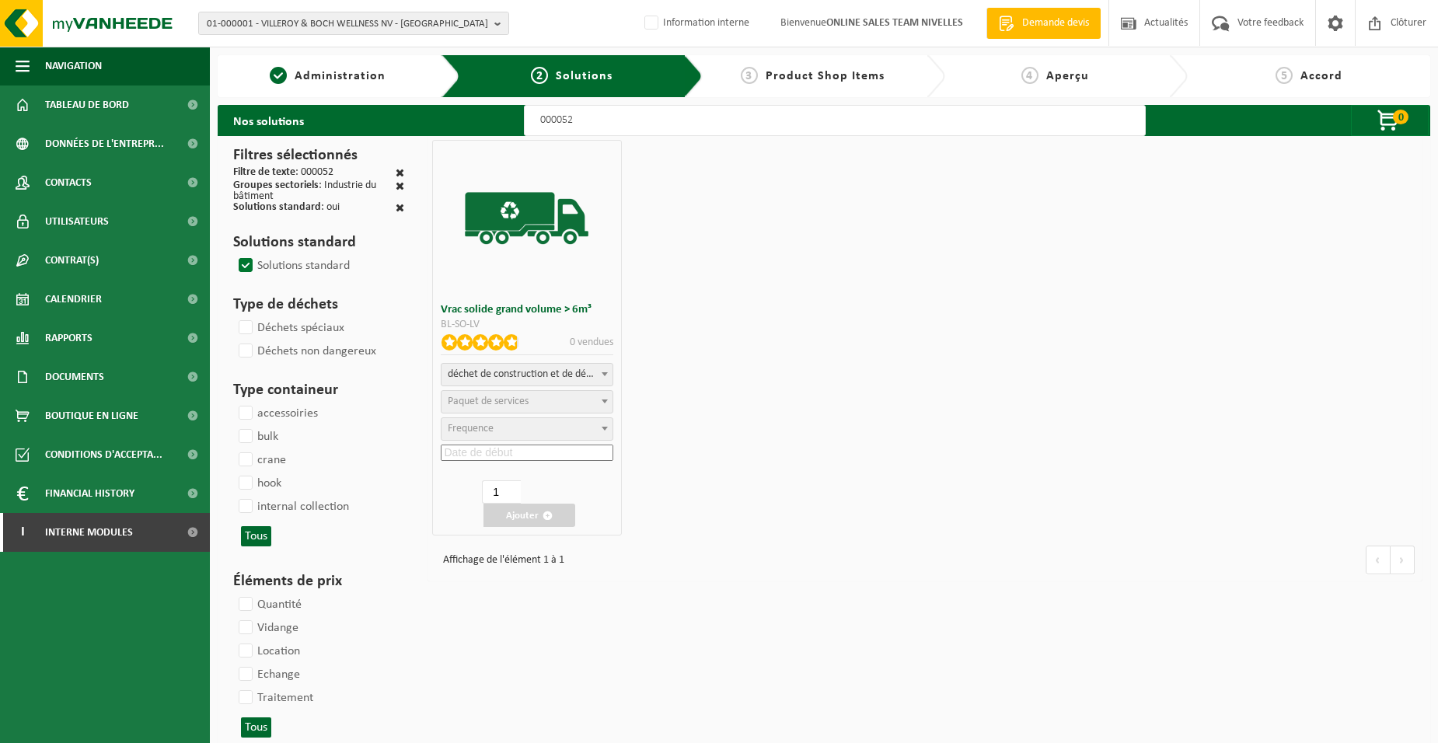
select select
select select "47"
select select "25"
click at [537, 457] on input at bounding box center [527, 452] width 172 height 16
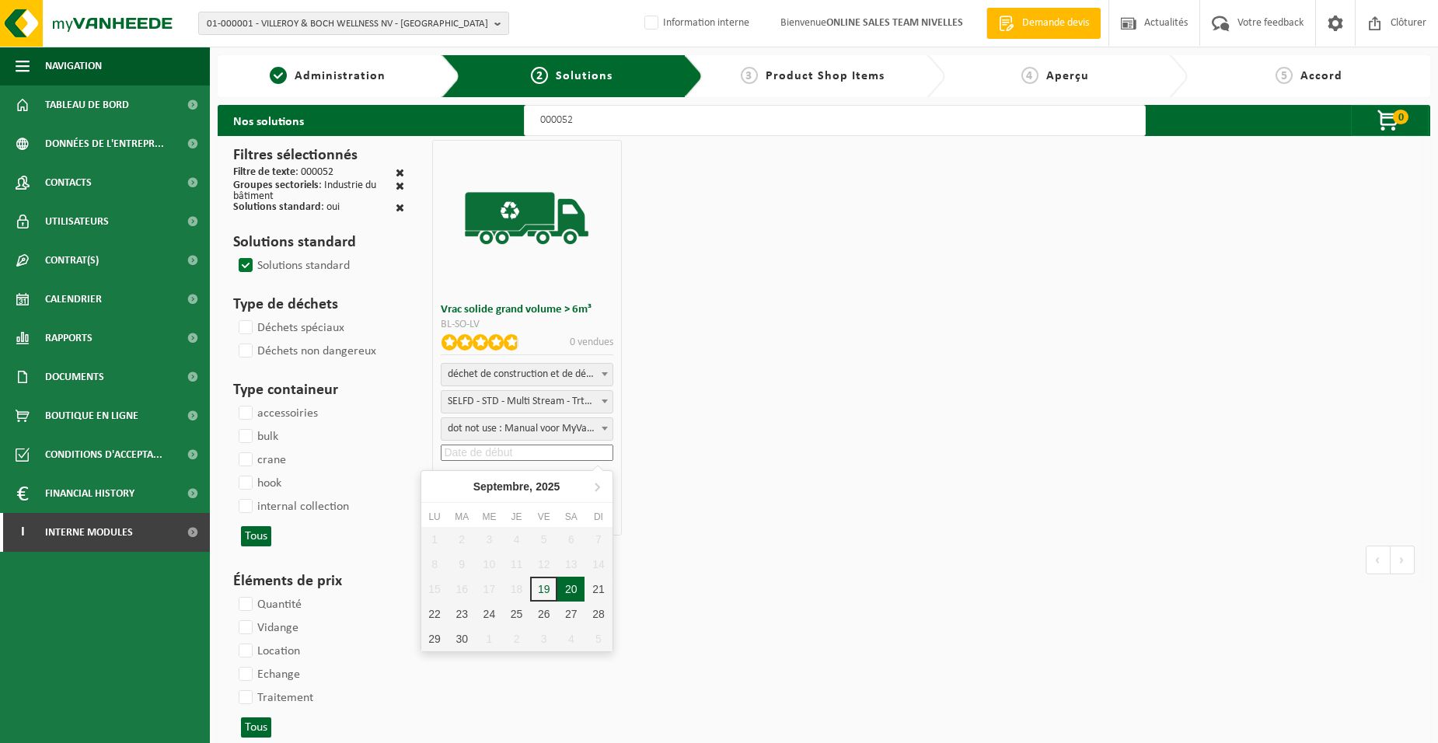
click at [577, 584] on div "20" at bounding box center [570, 589] width 27 height 25
type input "2025-09-20"
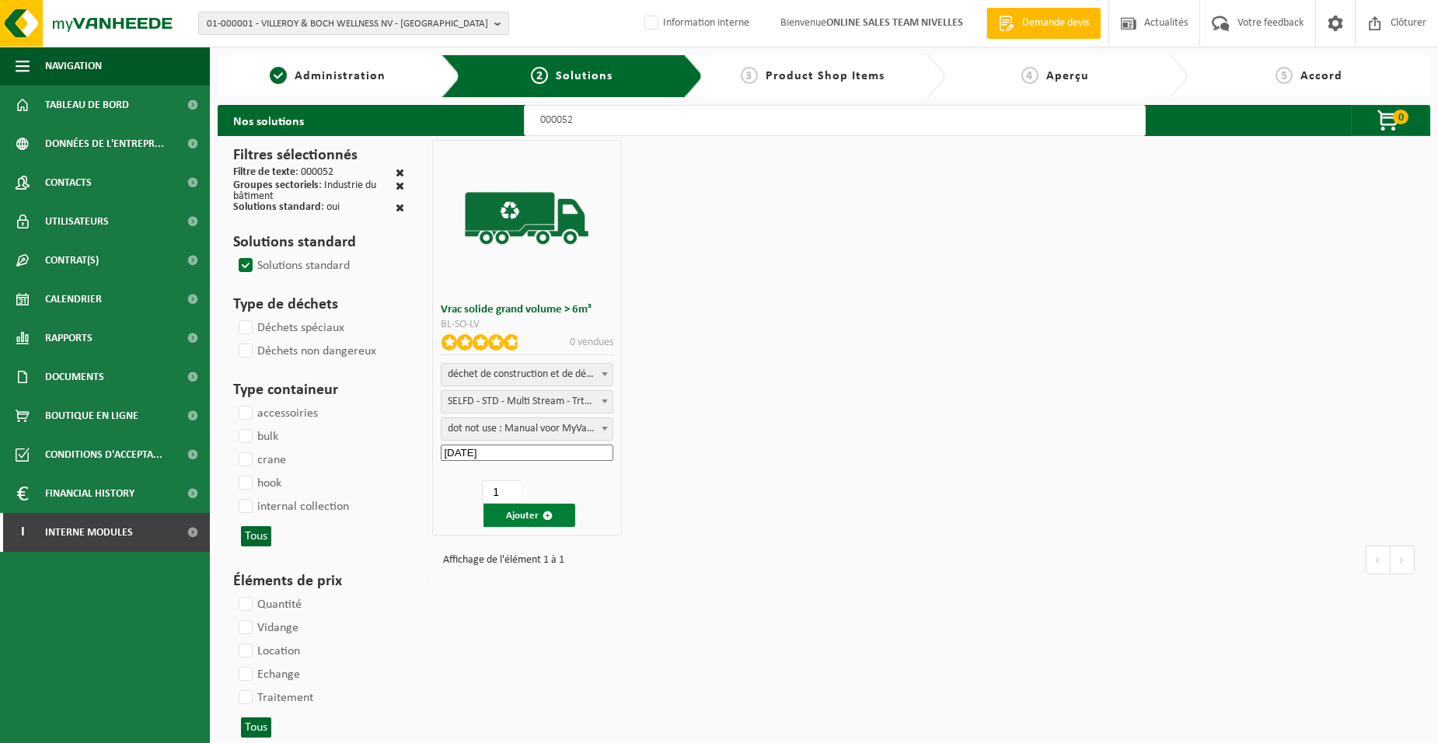
click at [527, 514] on button "Ajouter" at bounding box center [529, 515] width 92 height 23
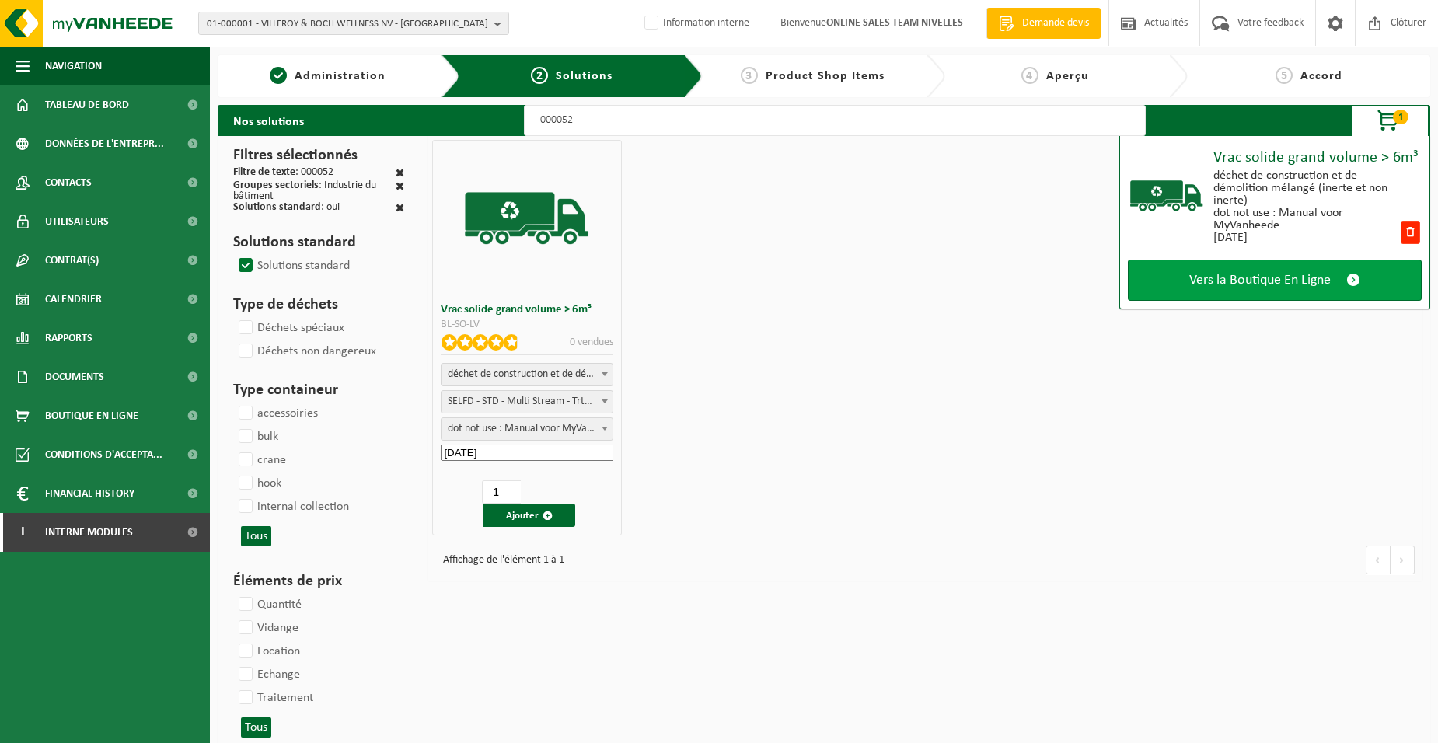
click at [1191, 287] on span "Vers la Boutique En Ligne" at bounding box center [1259, 280] width 141 height 16
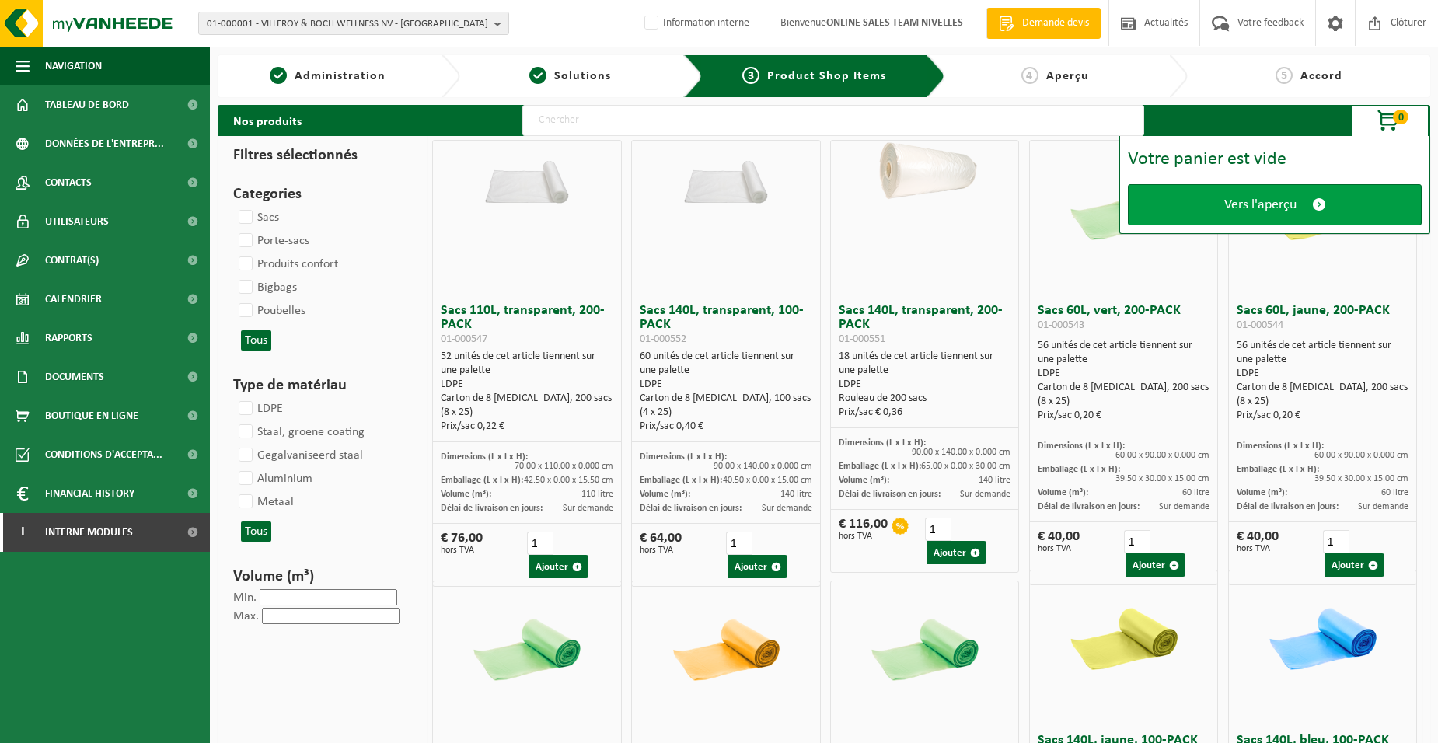
click at [1199, 207] on link "Vers l'aperçu" at bounding box center [1275, 204] width 294 height 41
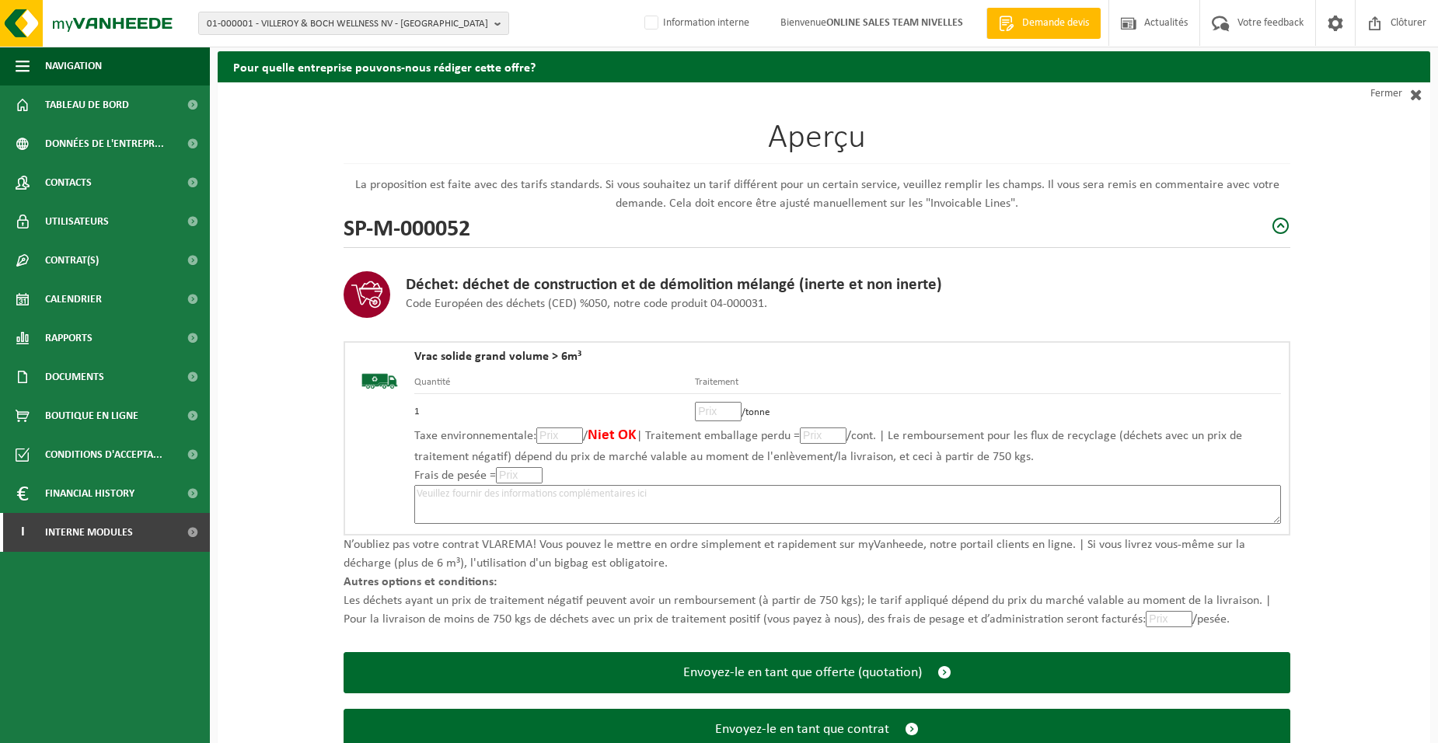
scroll to position [106, 0]
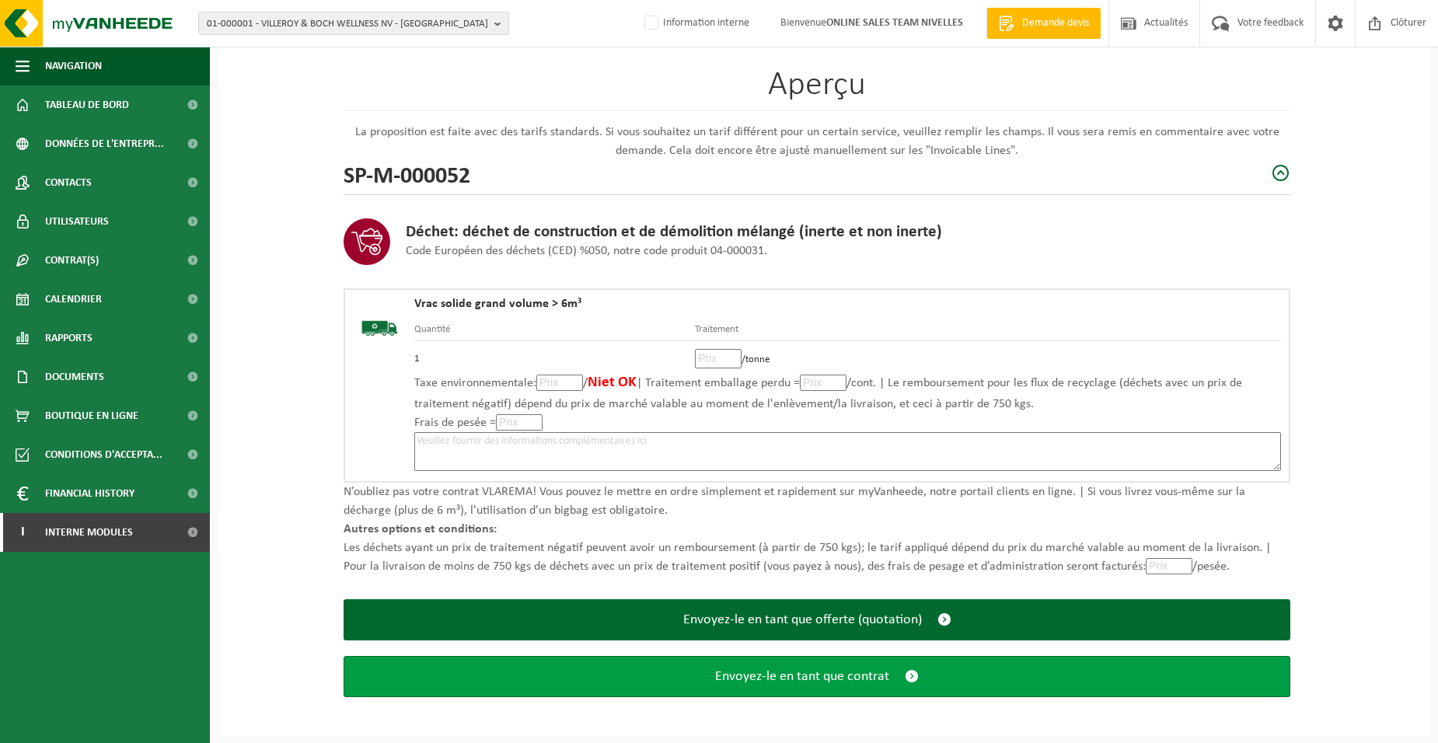
click at [752, 676] on span "Envoyez-le en tant que contrat" at bounding box center [802, 676] width 174 height 16
